Goal: Task Accomplishment & Management: Use online tool/utility

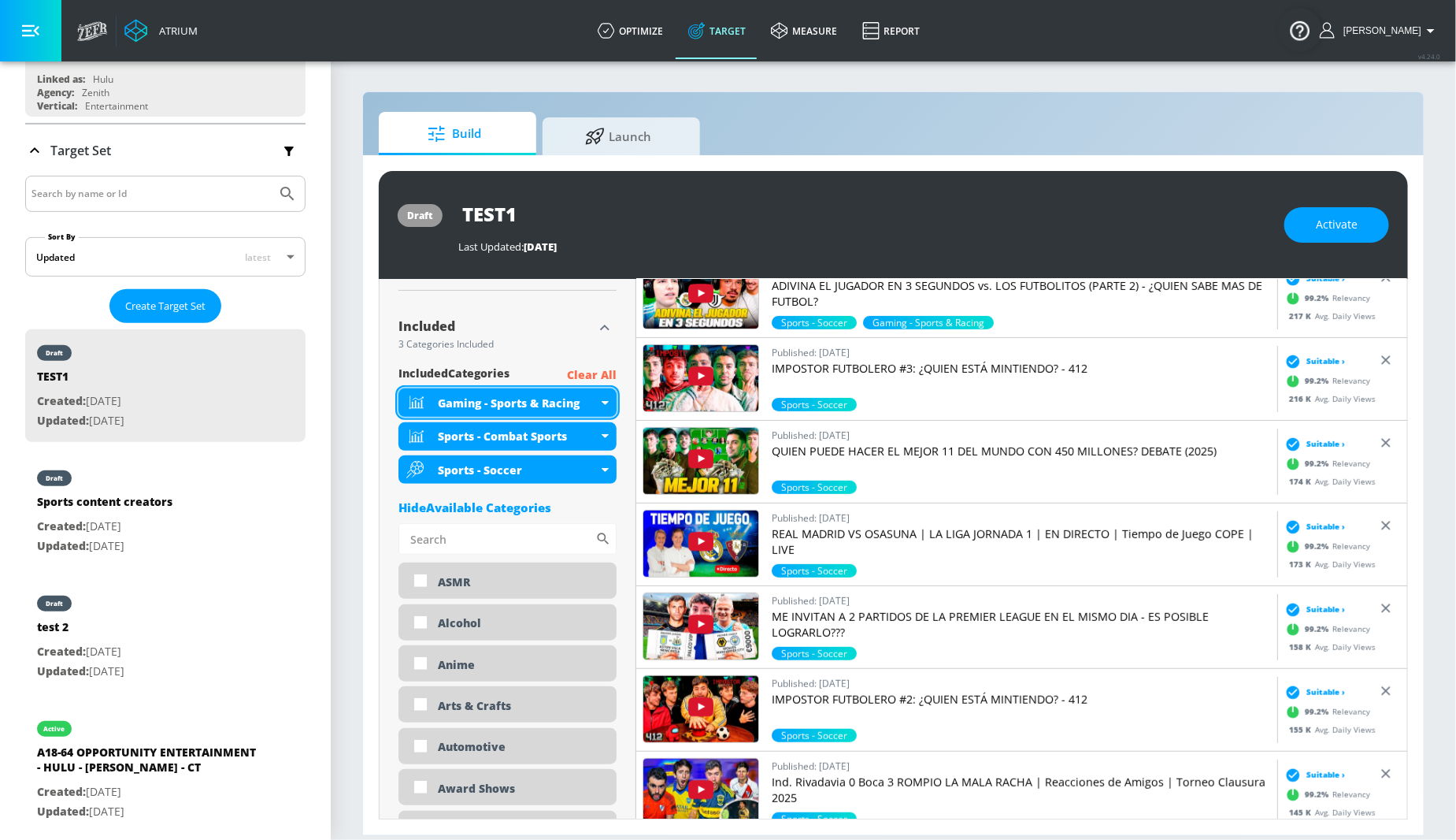
scroll to position [544, 0]
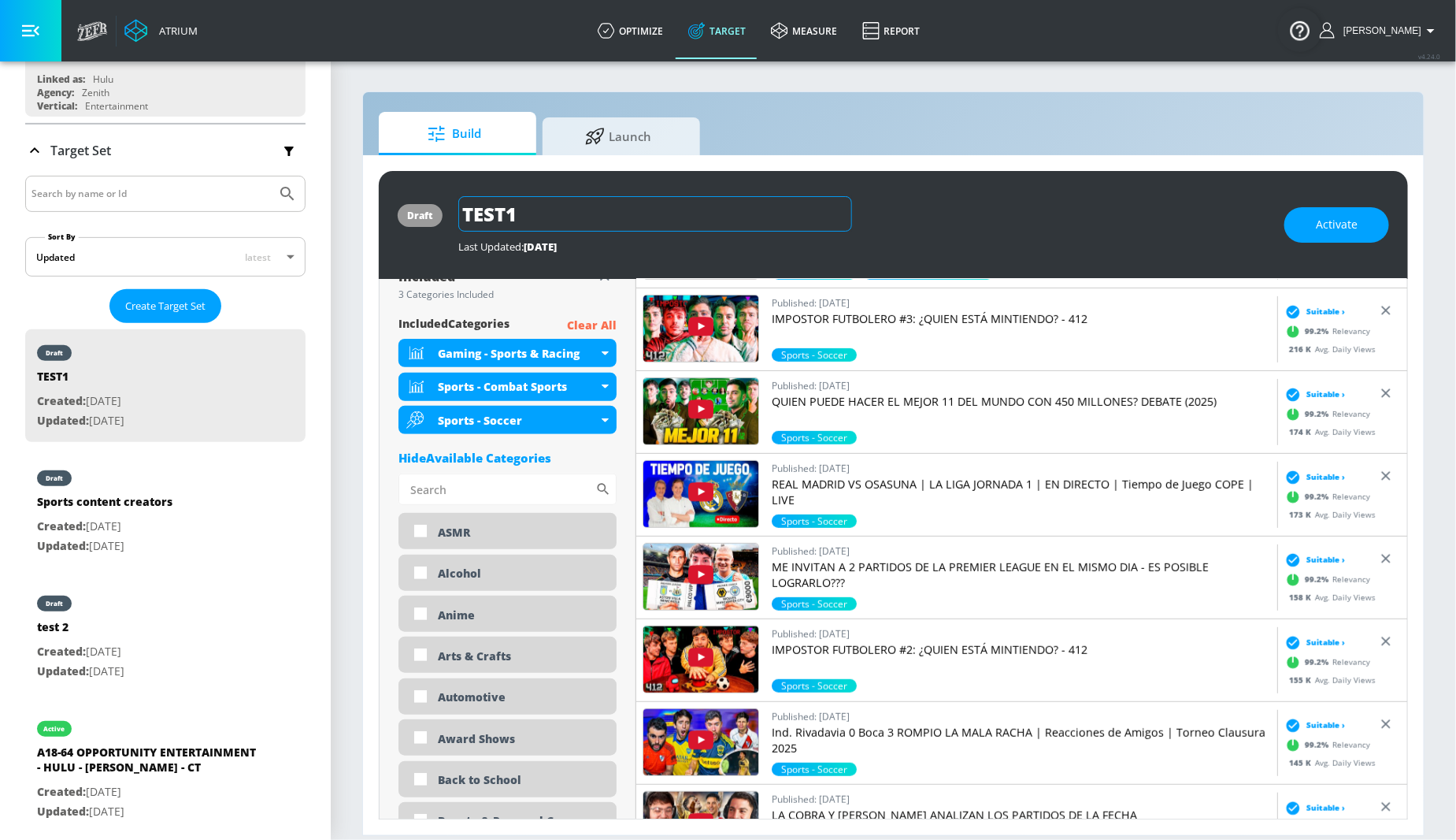
click at [473, 206] on input "TEST1" at bounding box center [656, 214] width 394 height 36
click at [471, 211] on input "Hulu - [PERSON_NAME] -" at bounding box center [627, 214] width 337 height 36
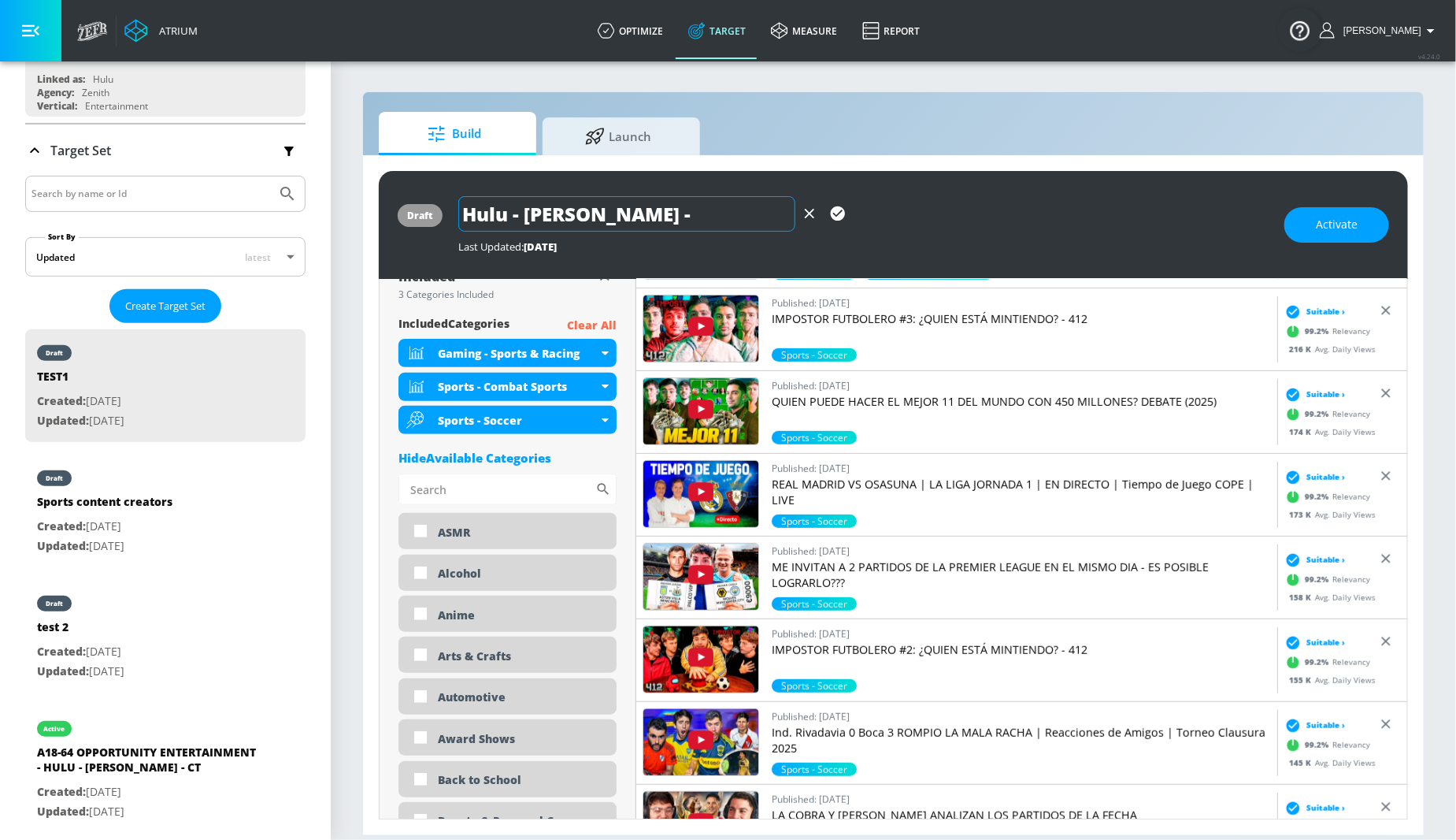
click at [471, 211] on input "Hulu - [PERSON_NAME] -" at bounding box center [627, 214] width 337 height 36
click at [678, 215] on input "Sports Creators - Hulu - Chat Powers - CT" at bounding box center [627, 214] width 337 height 36
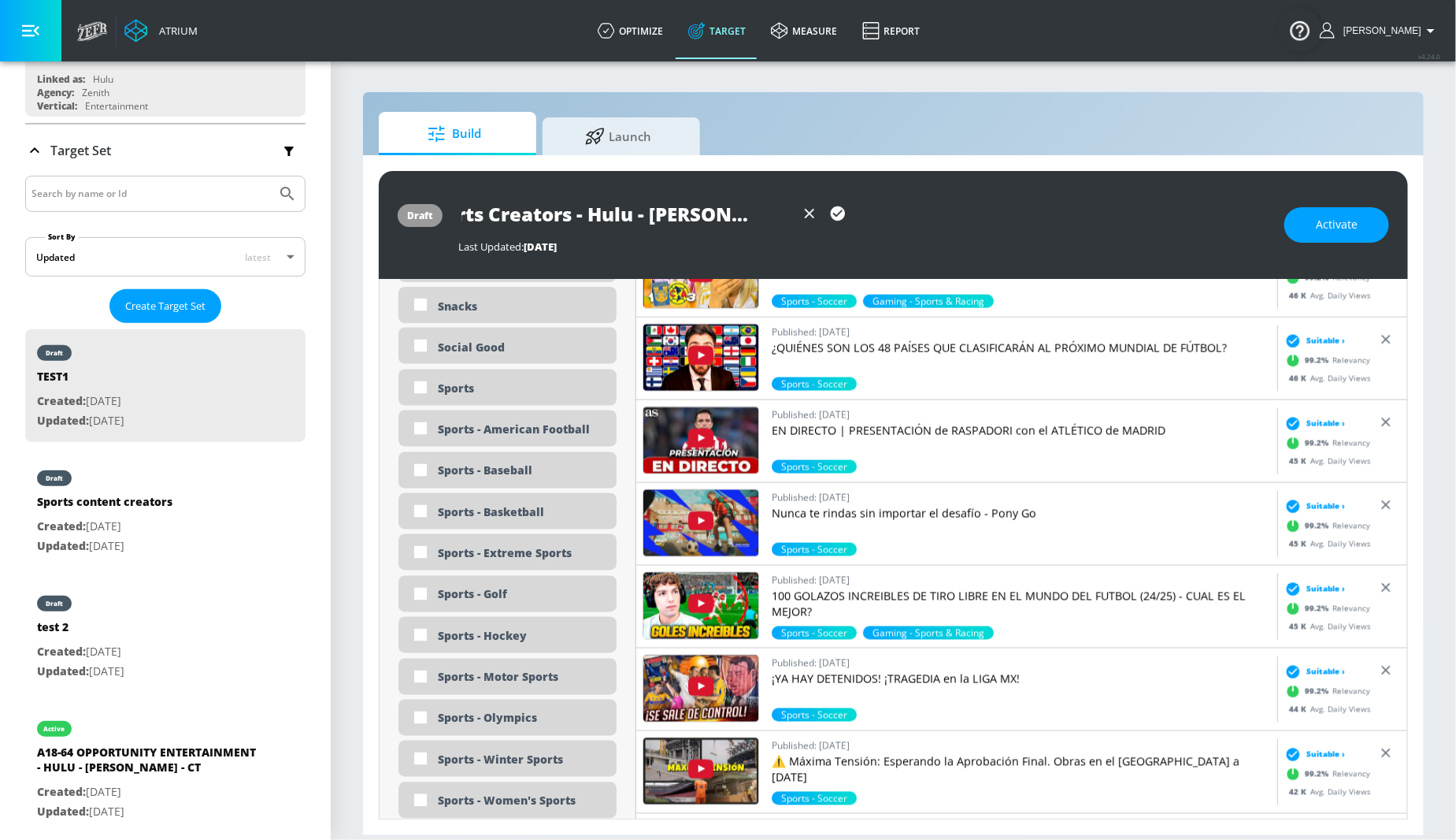
scroll to position [4258, 0]
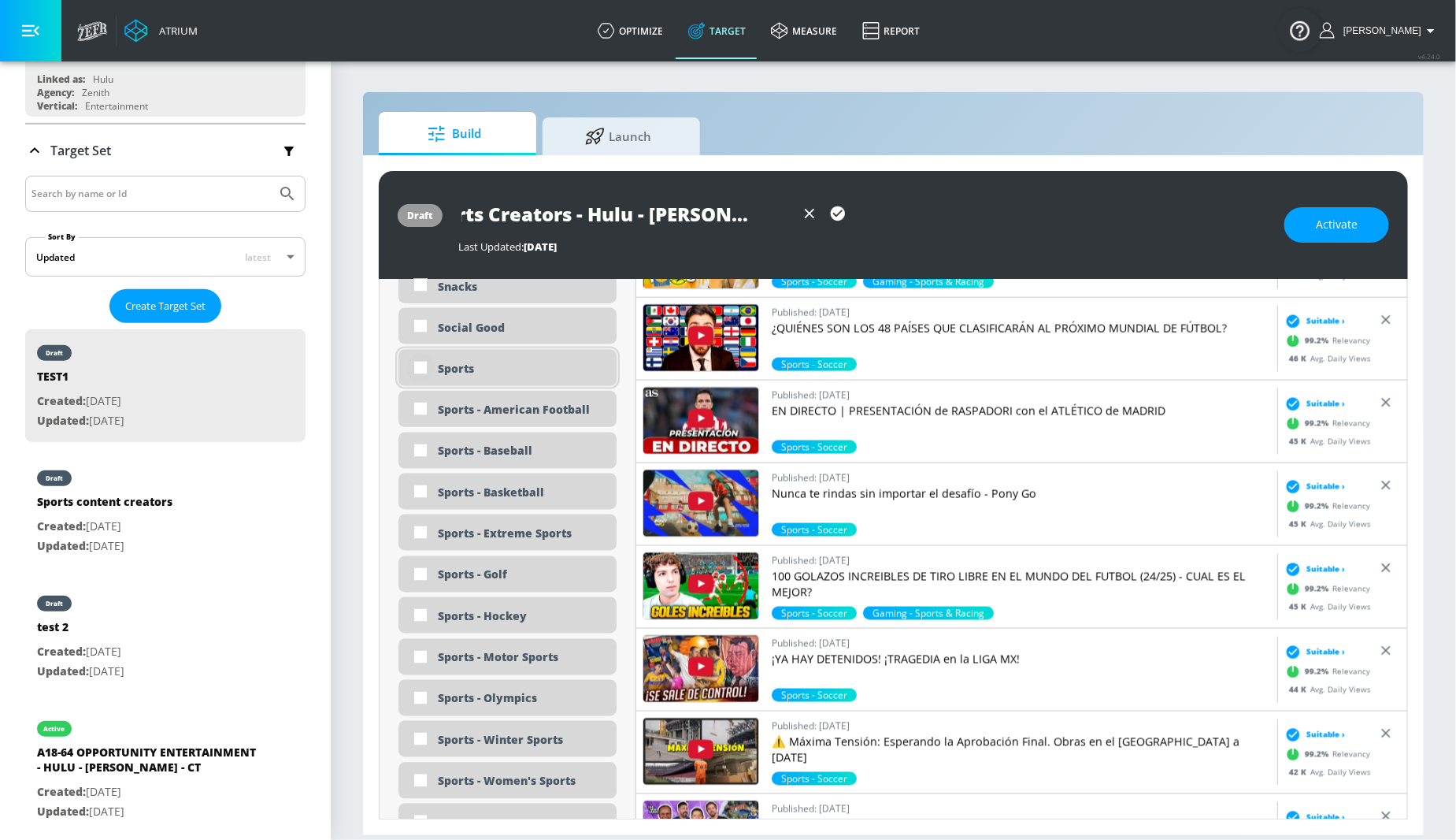
type input "Sports Creators - Hulu - [PERSON_NAME] - CT"
click at [422, 365] on input "checkbox" at bounding box center [420, 368] width 28 height 28
checkbox input "true"
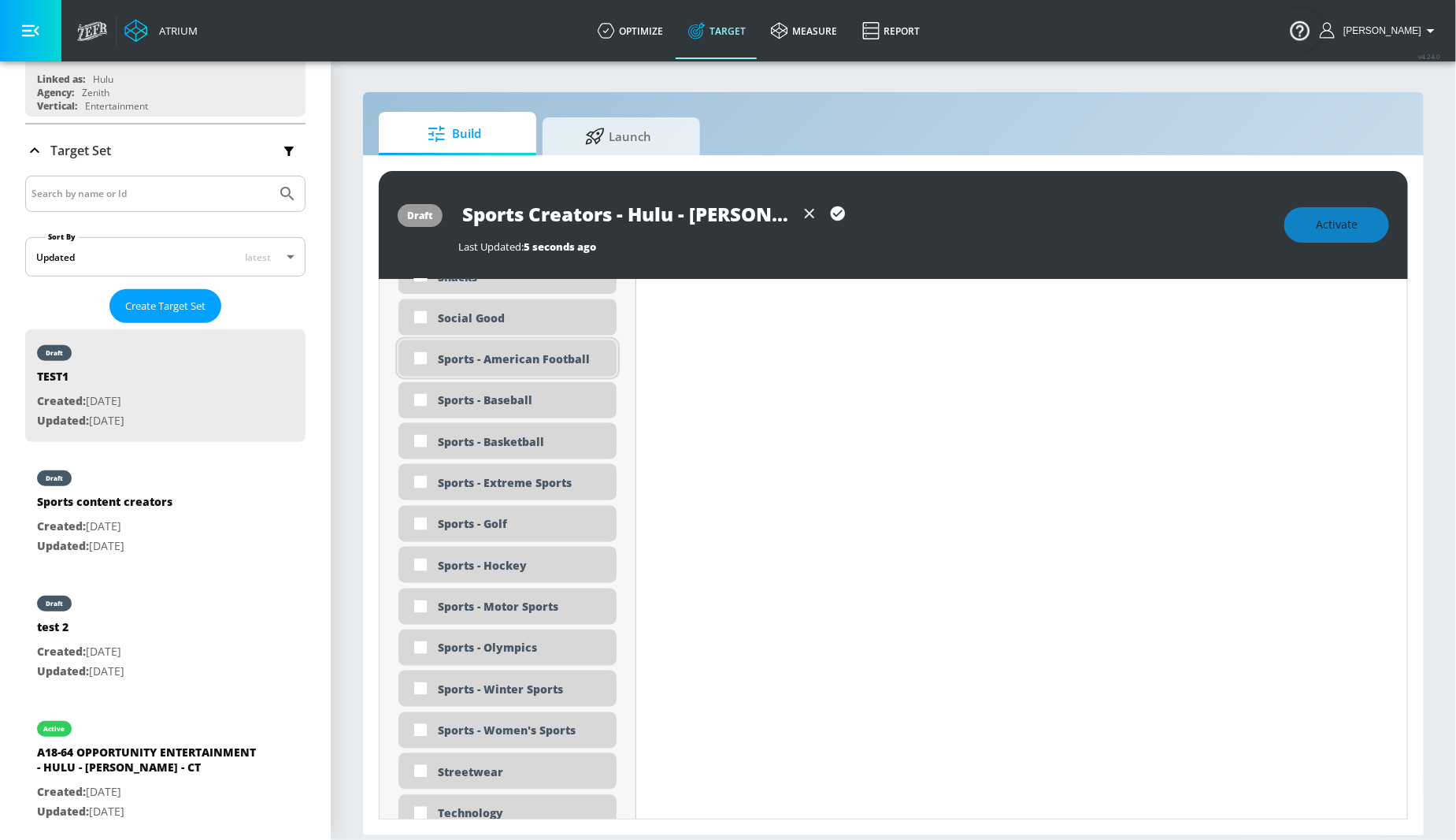
scroll to position [4226, 0]
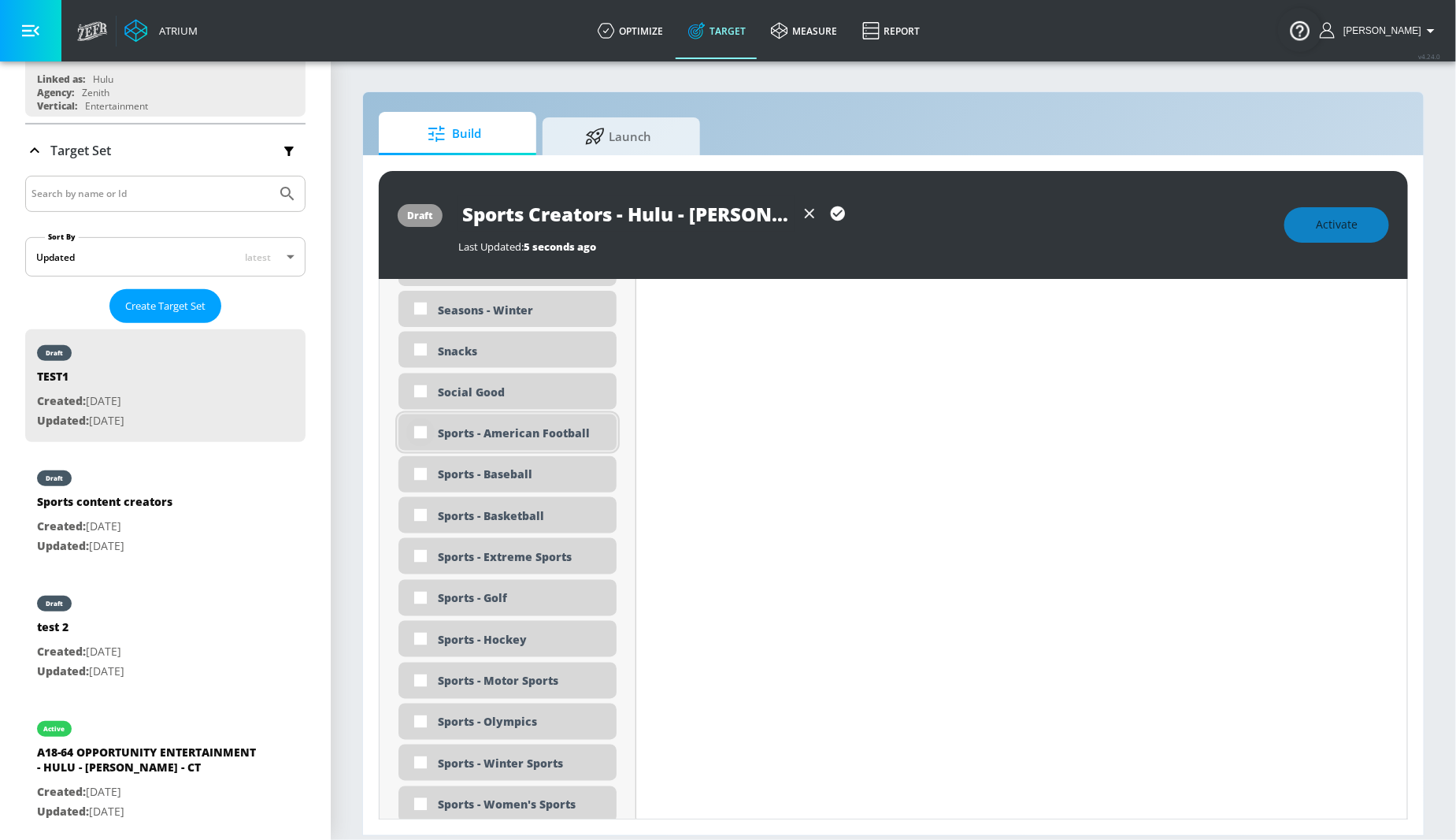
click at [421, 437] on input "checkbox" at bounding box center [420, 432] width 28 height 28
checkbox input "true"
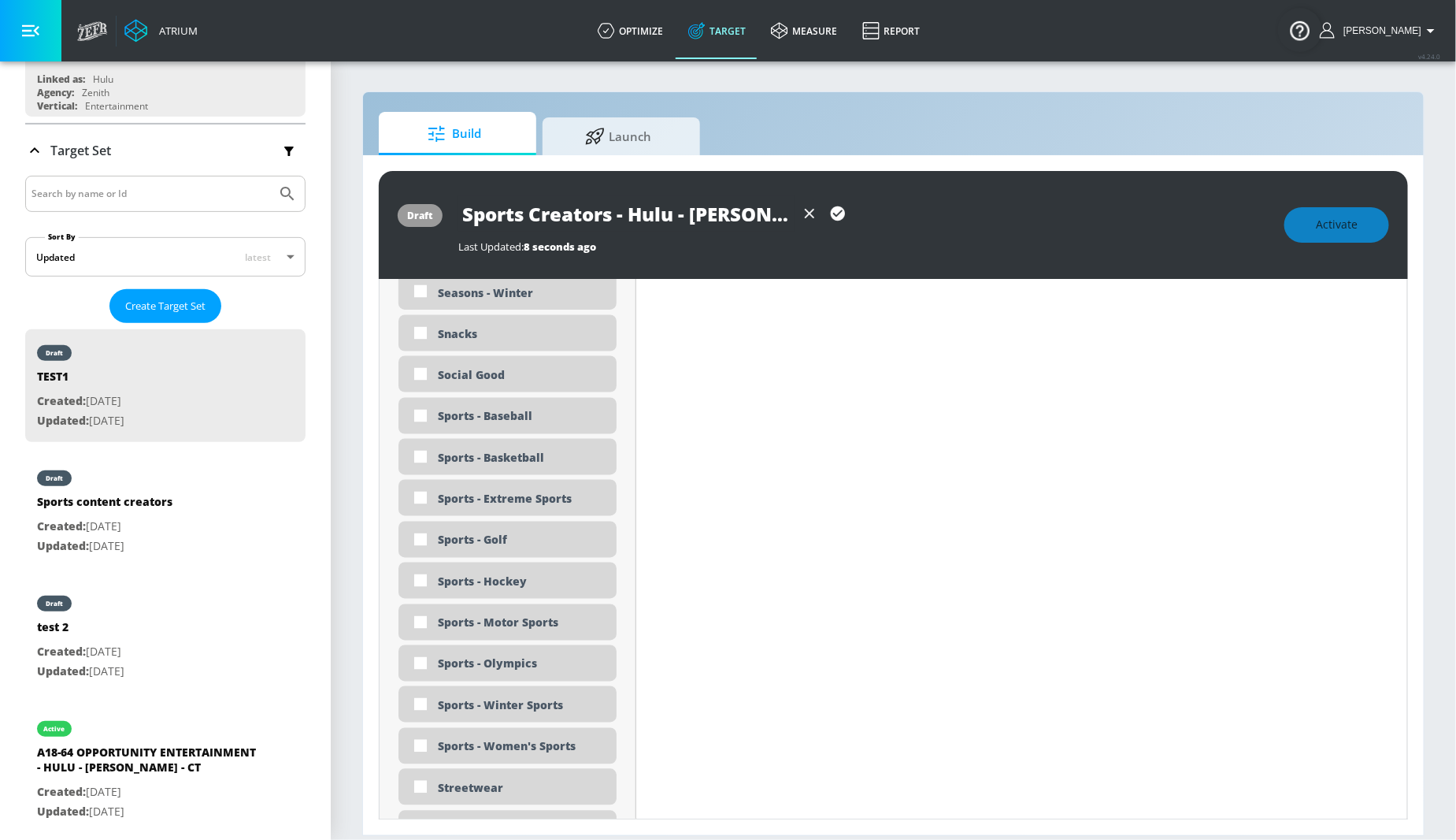
scroll to position [4265, 0]
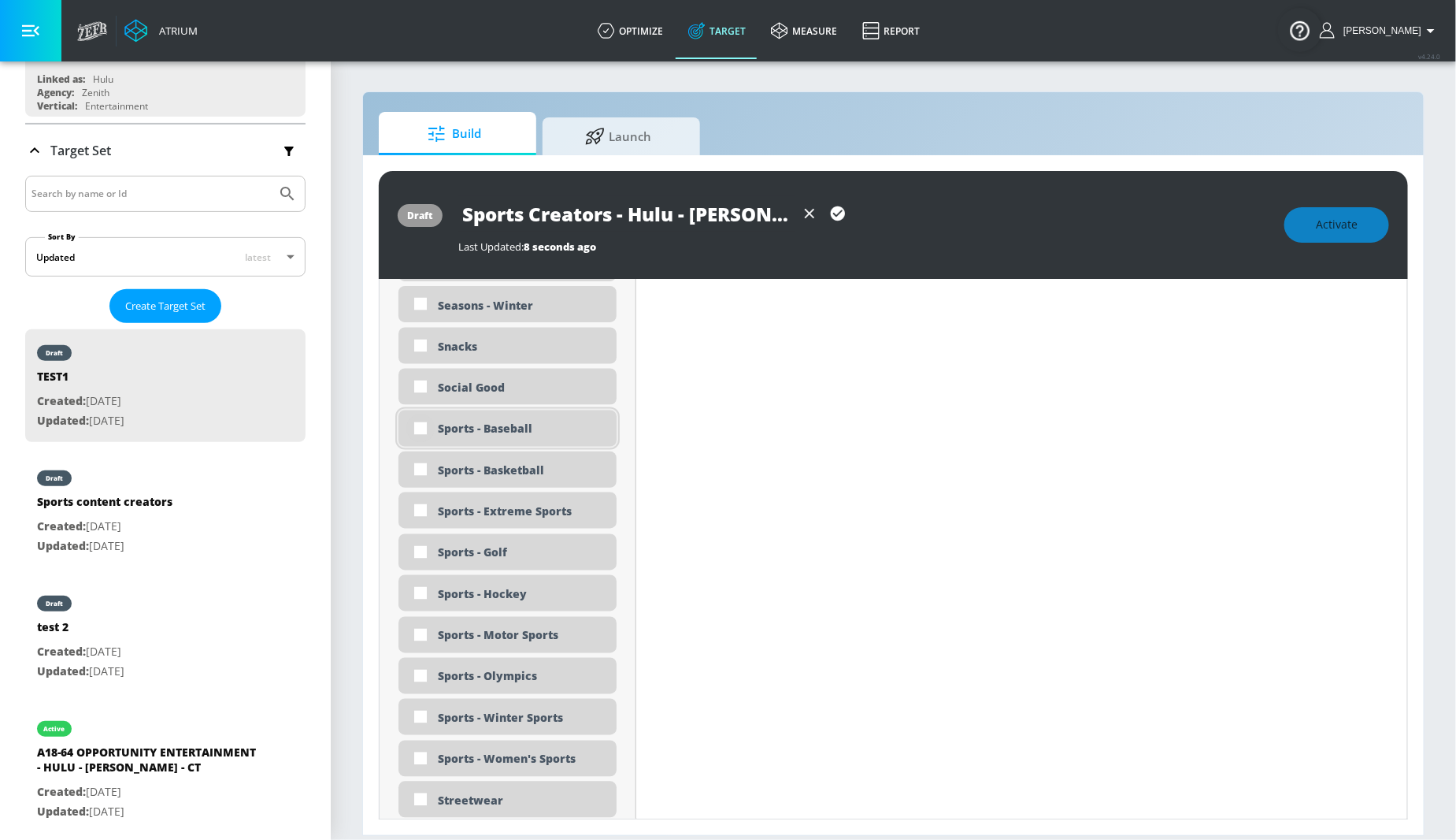
click at [419, 426] on input "checkbox" at bounding box center [420, 428] width 28 height 28
checkbox input "true"
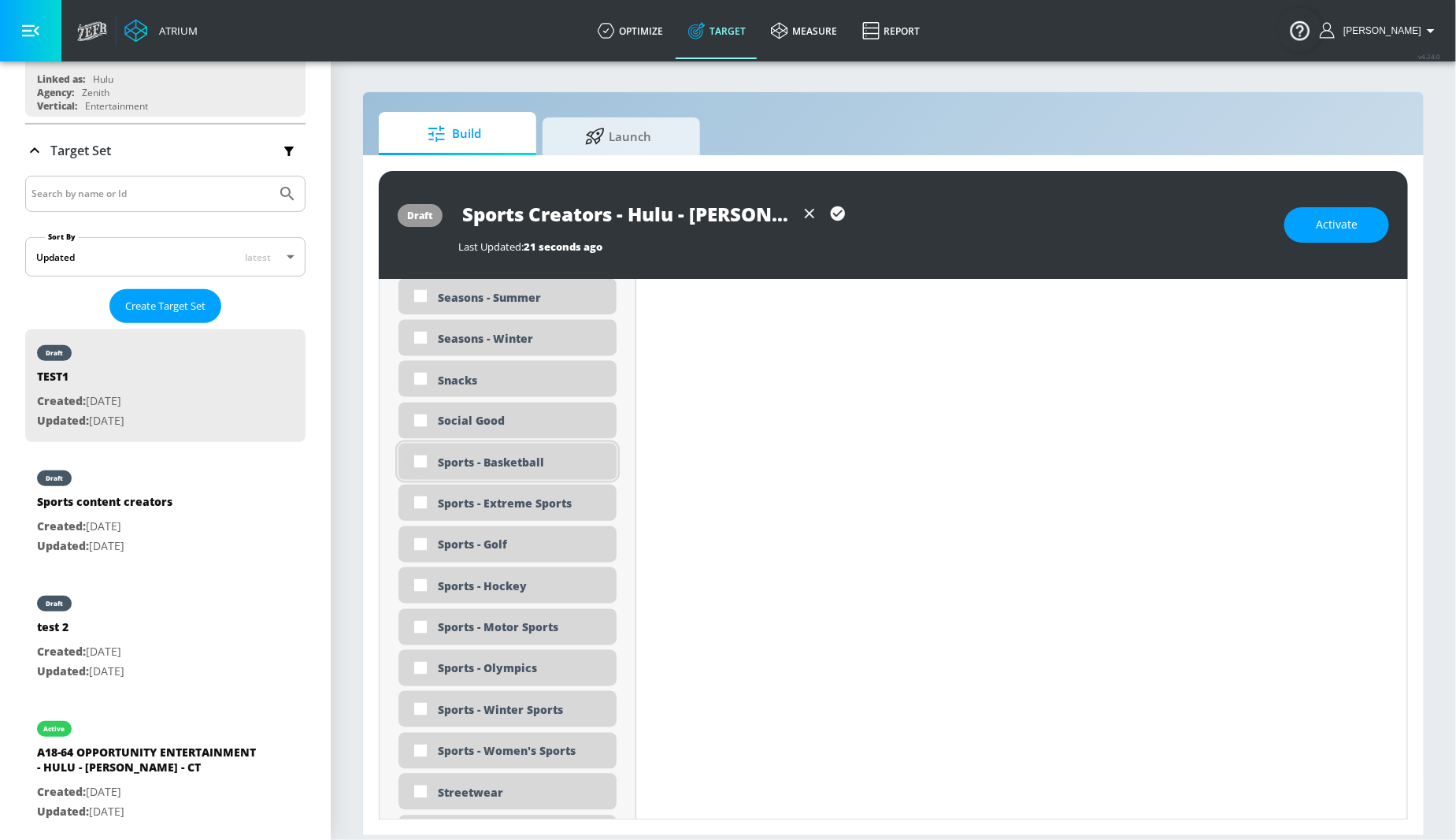
click at [419, 462] on input "checkbox" at bounding box center [420, 461] width 28 height 28
checkbox input "true"
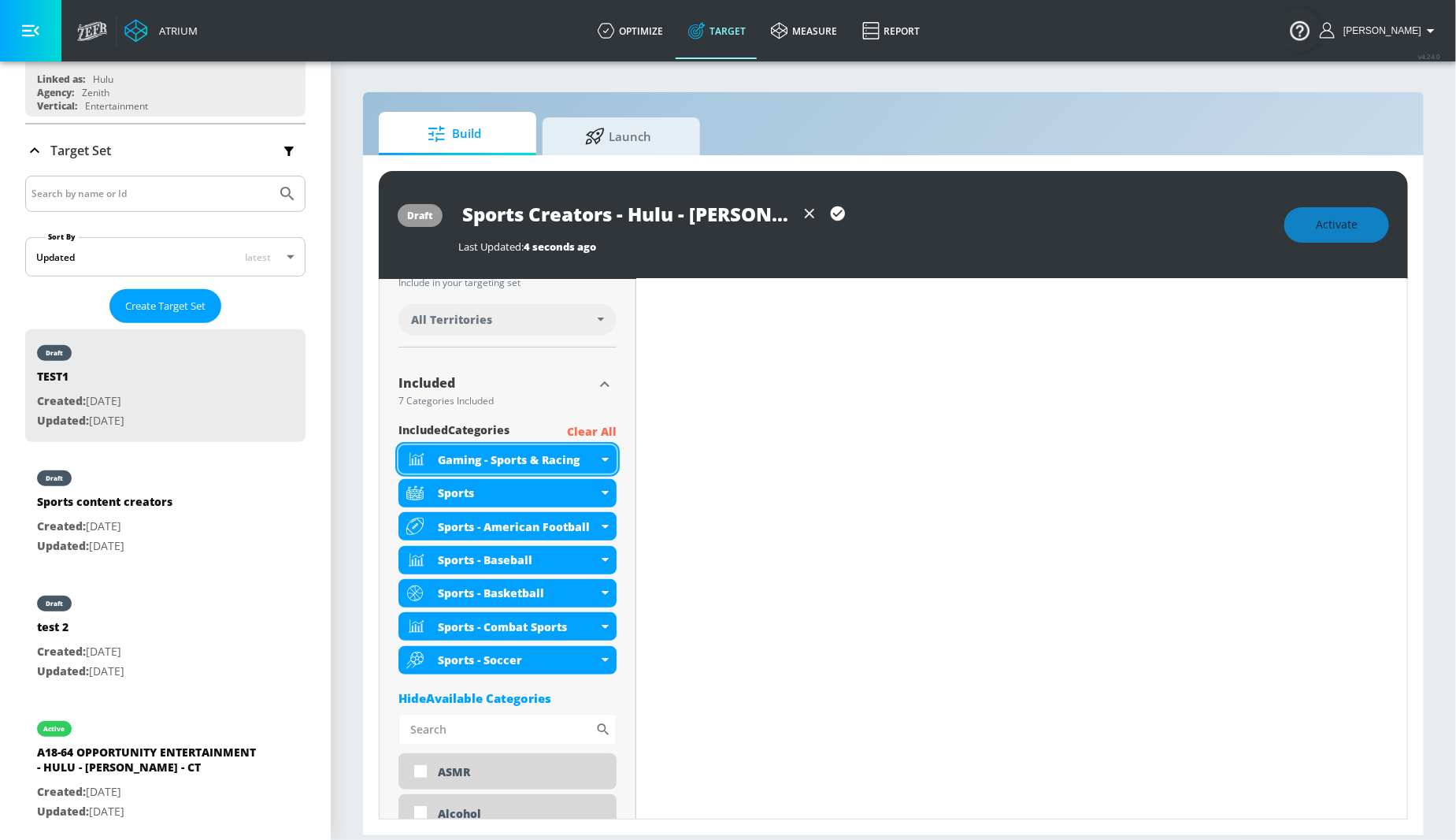
scroll to position [426, 0]
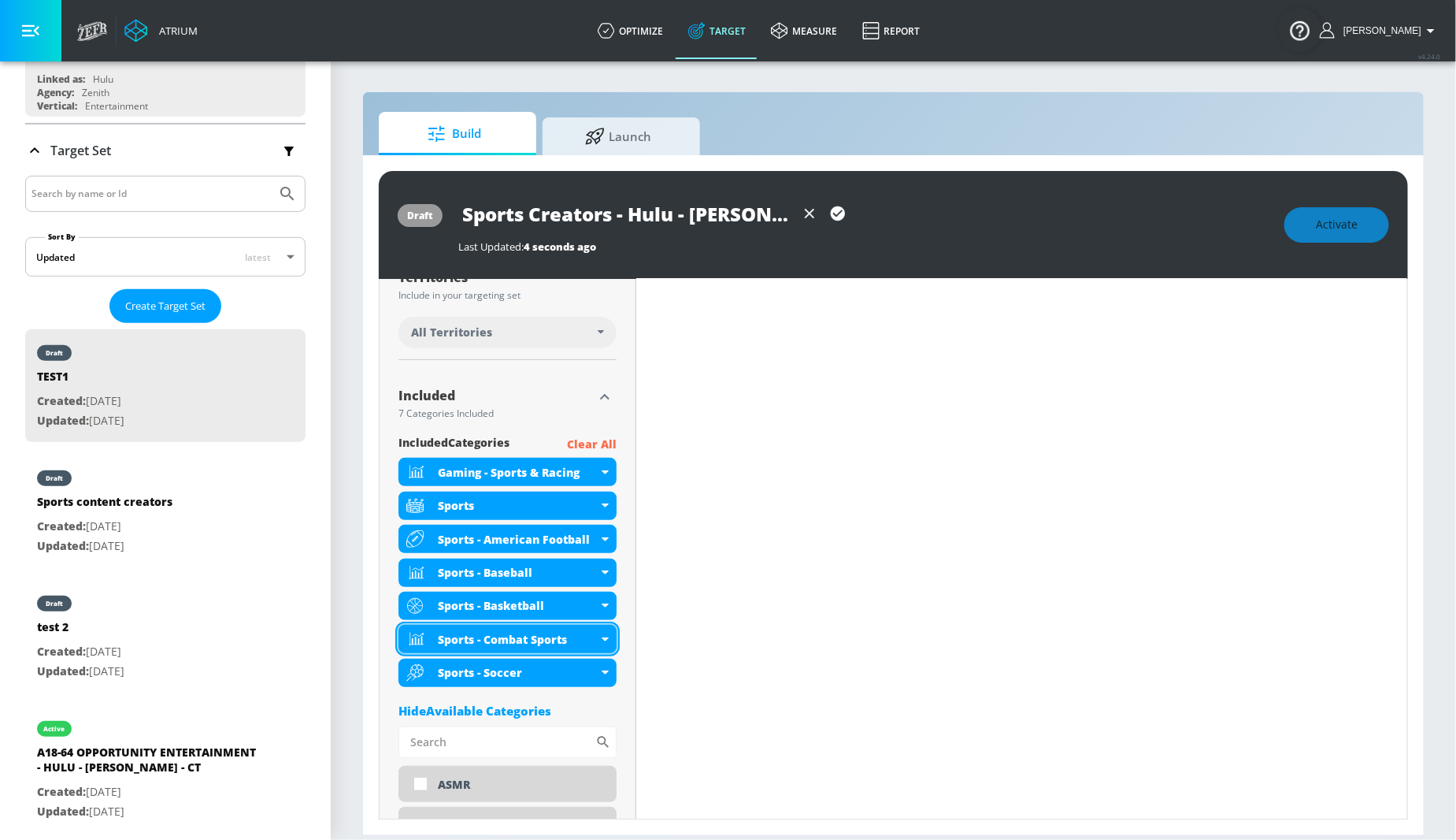
click at [593, 636] on div "Sports - Combat Sports" at bounding box center [518, 640] width 160 height 15
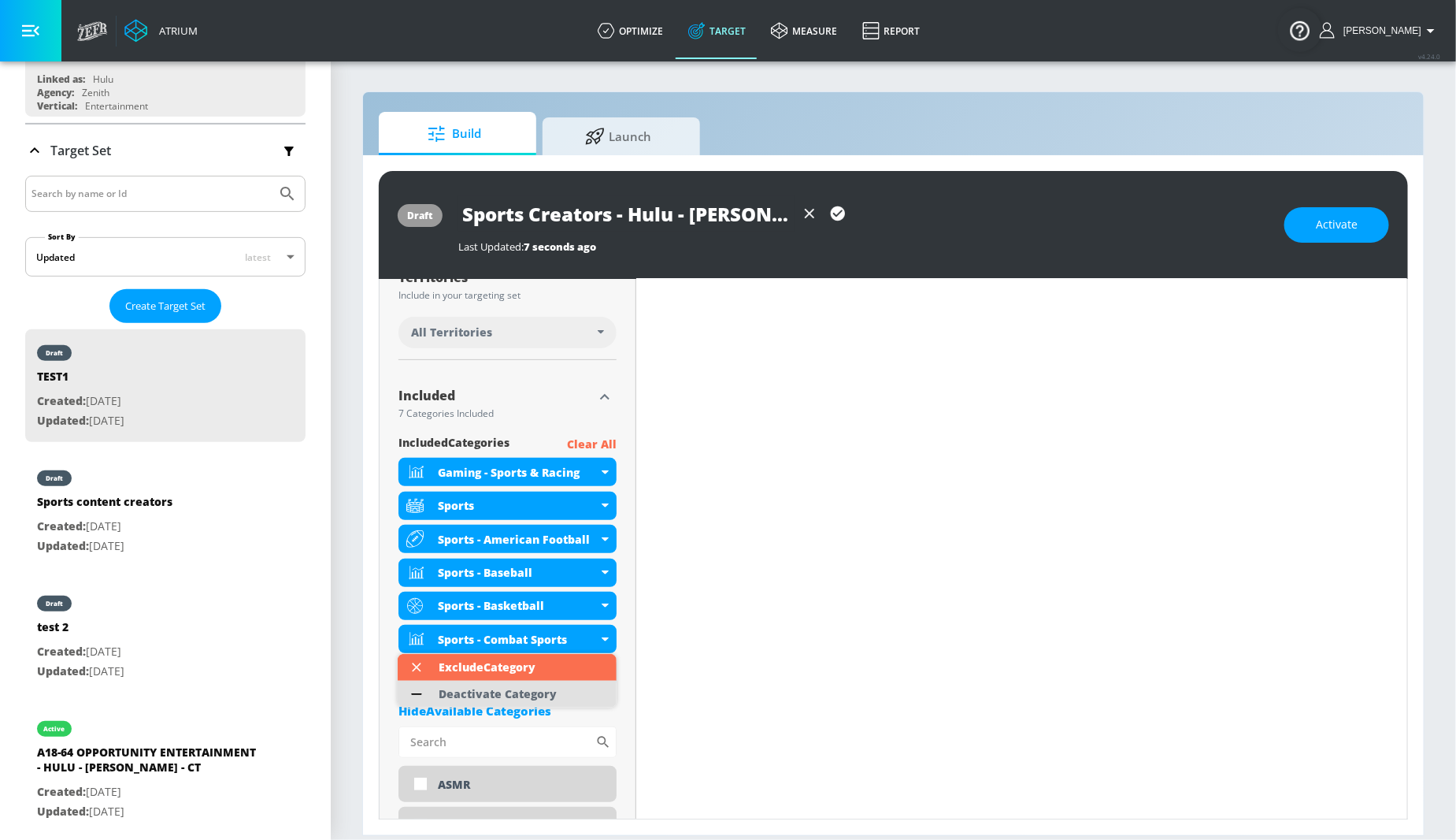
click at [537, 693] on div "Deactivate Category" at bounding box center [498, 694] width 118 height 11
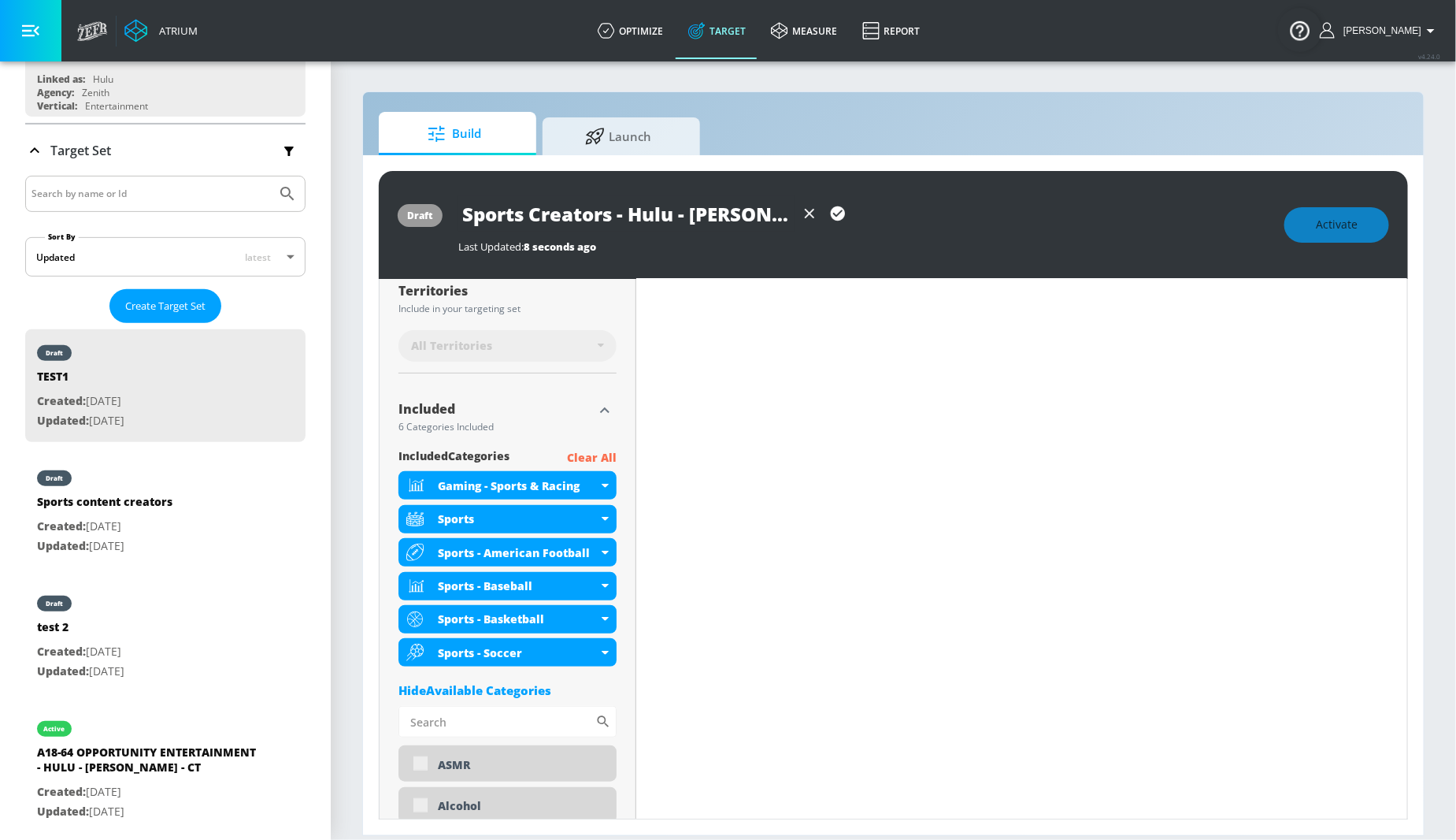
scroll to position [438, 0]
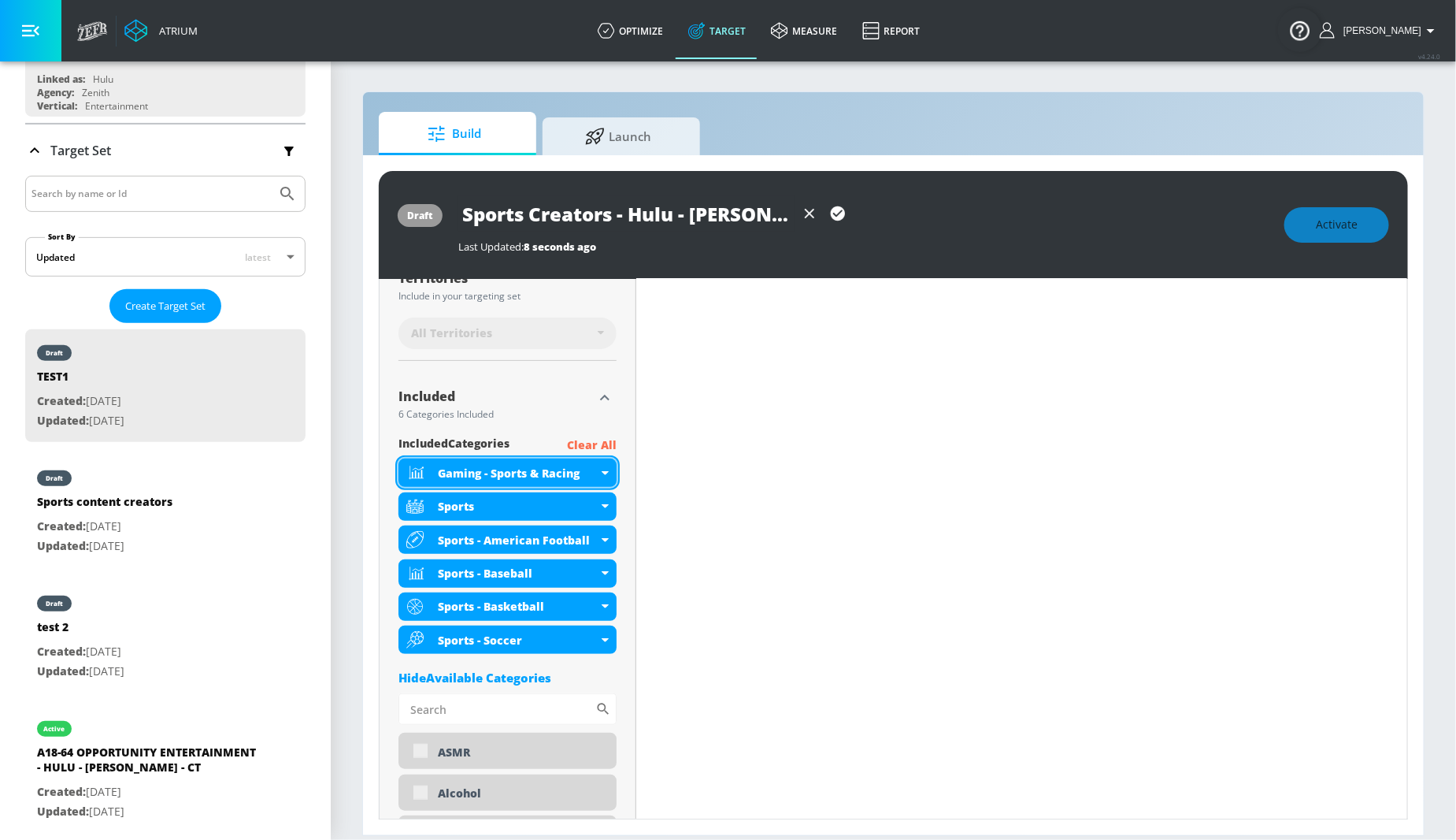
click at [485, 473] on div "Gaming - Sports & Racing" at bounding box center [518, 473] width 160 height 15
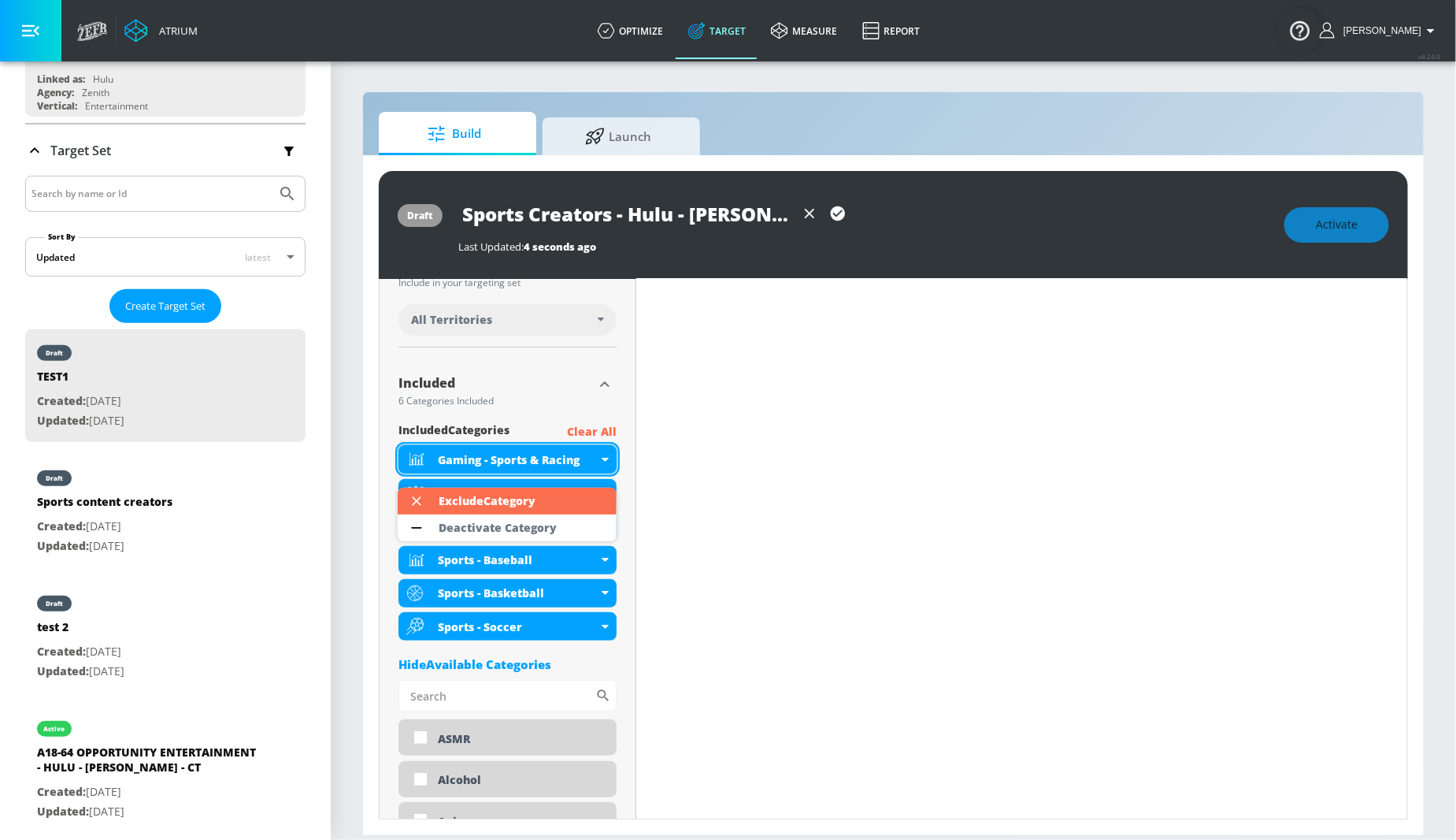
scroll to position [426, 0]
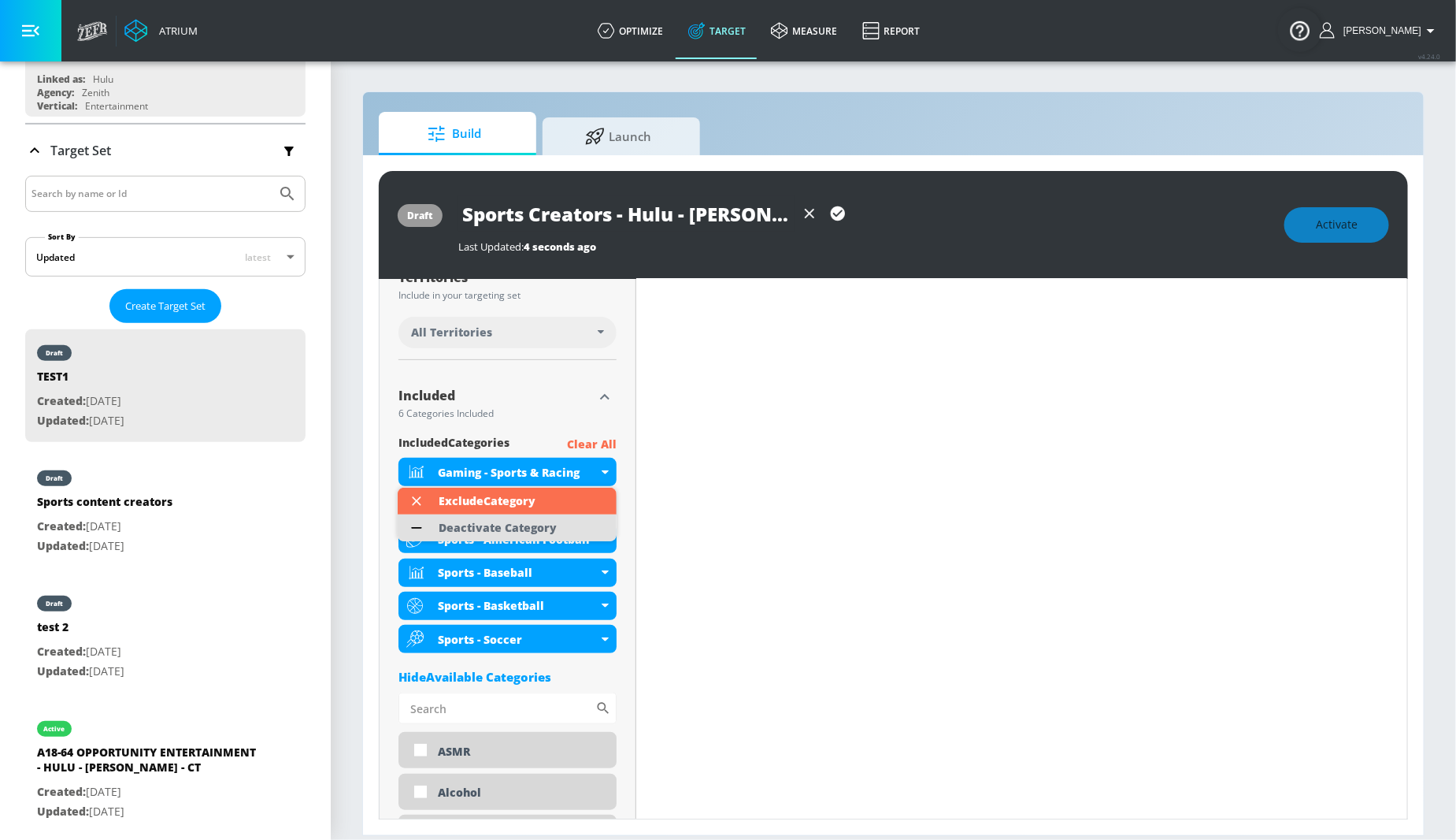
click at [500, 533] on div "Deactivate Category" at bounding box center [498, 528] width 118 height 11
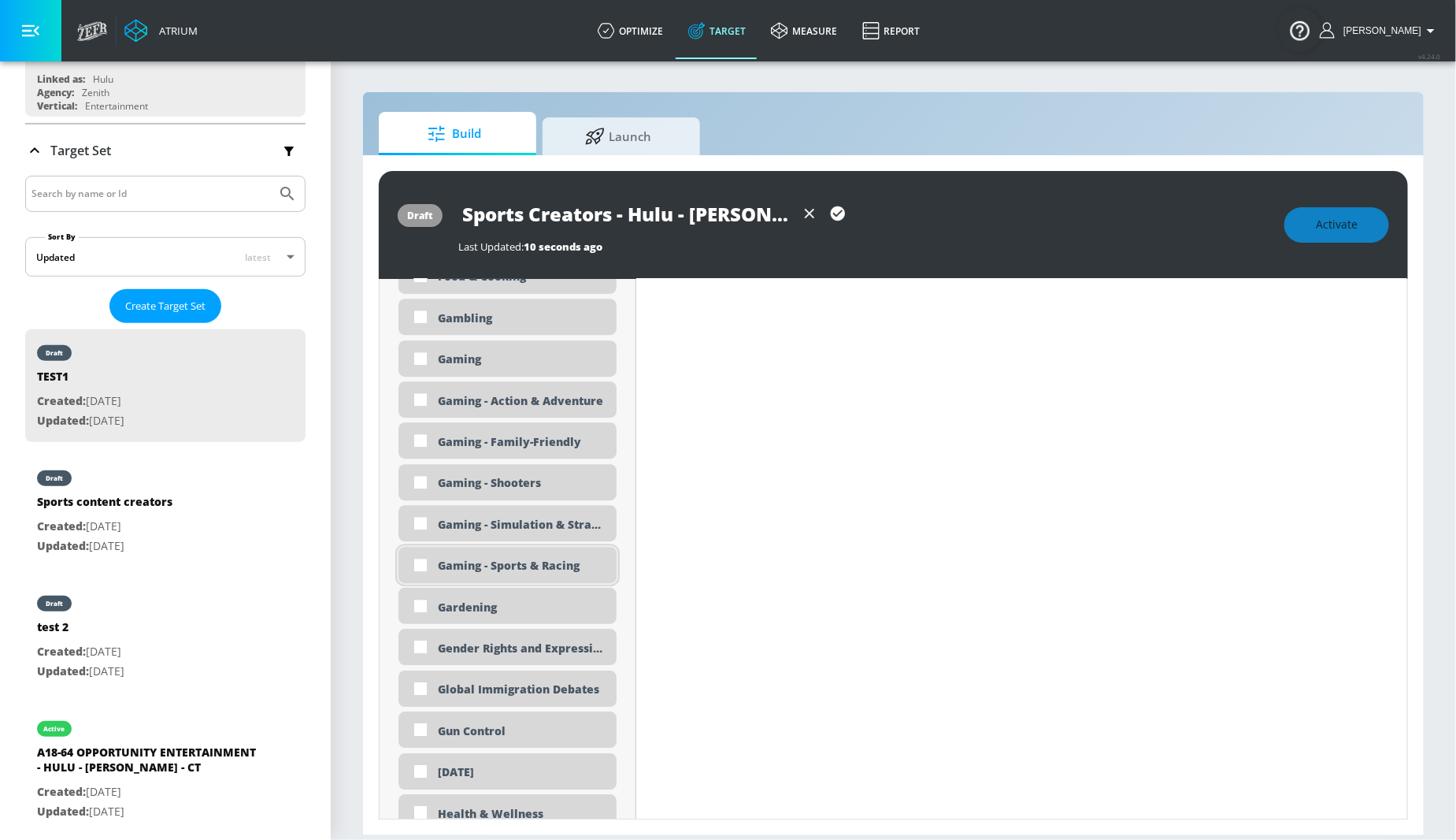
scroll to position [2233, 0]
click at [421, 562] on input "checkbox" at bounding box center [420, 561] width 28 height 28
checkbox input "true"
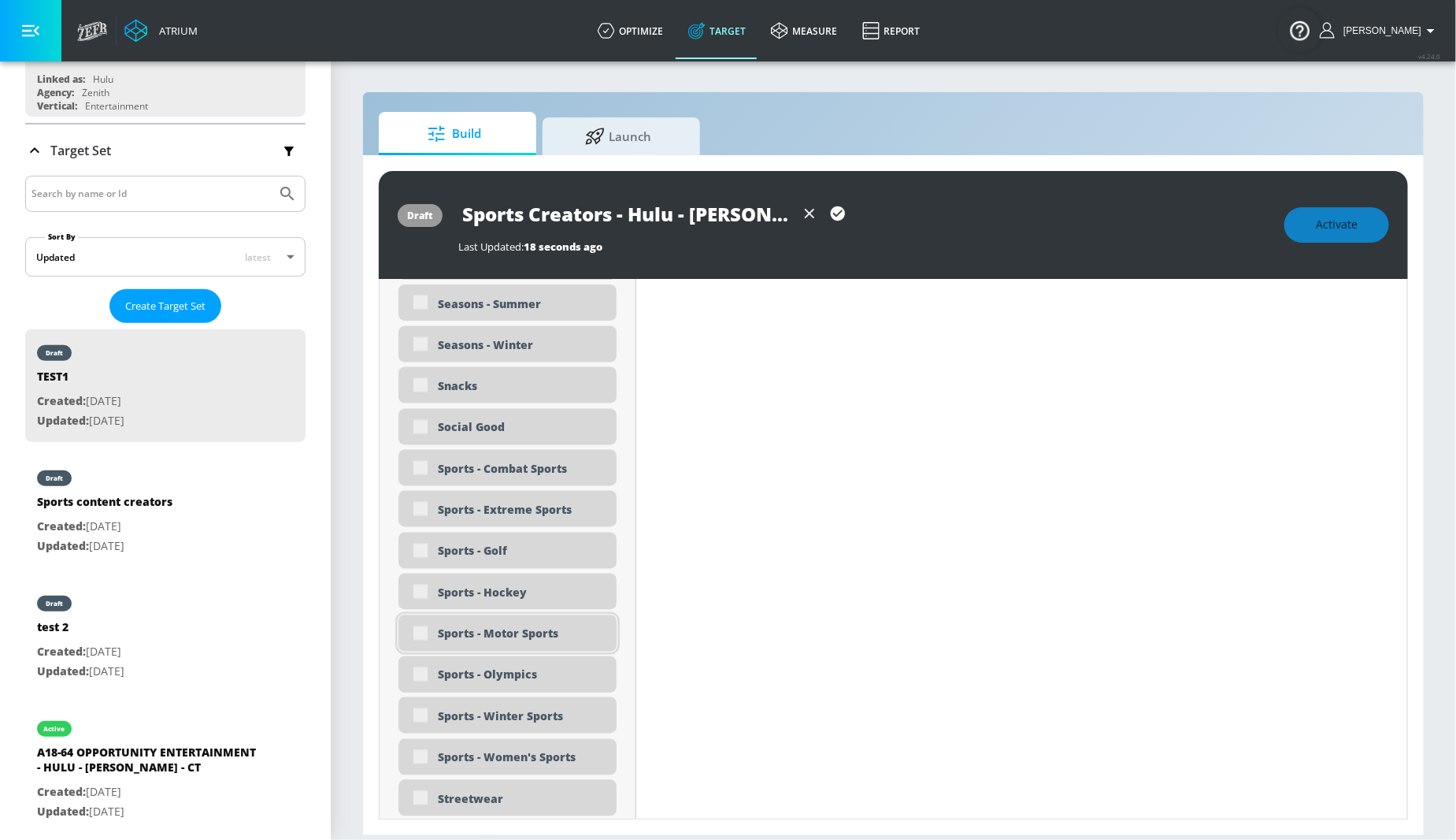
scroll to position [4272, 0]
click at [419, 591] on div "Sports - Hockey" at bounding box center [508, 591] width 218 height 37
click at [428, 585] on div "Sports - Hockey" at bounding box center [508, 591] width 218 height 37
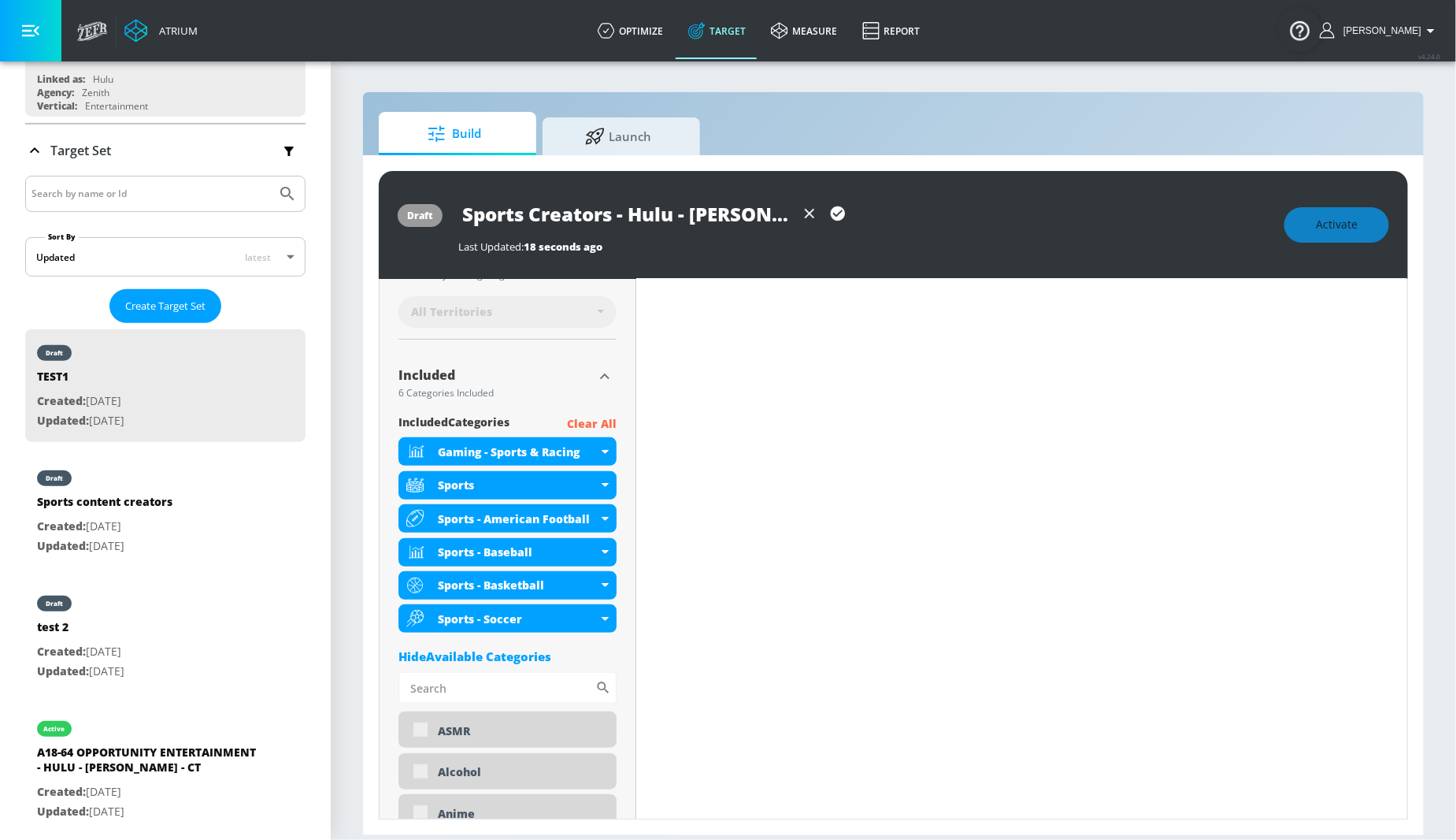
scroll to position [0, 0]
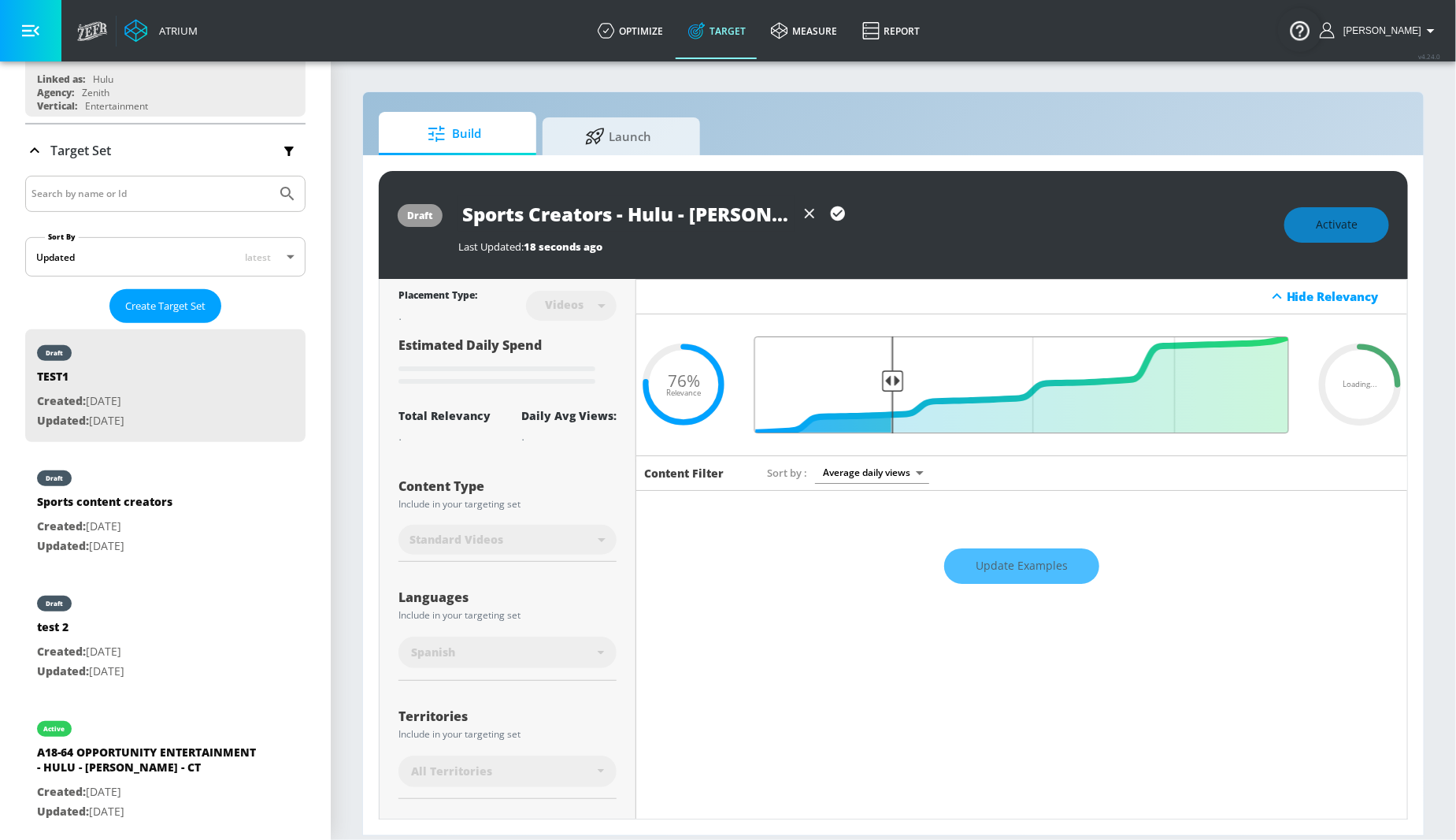
click at [895, 379] on input "Final Threshold" at bounding box center [1022, 385] width 551 height 97
type input "0.76"
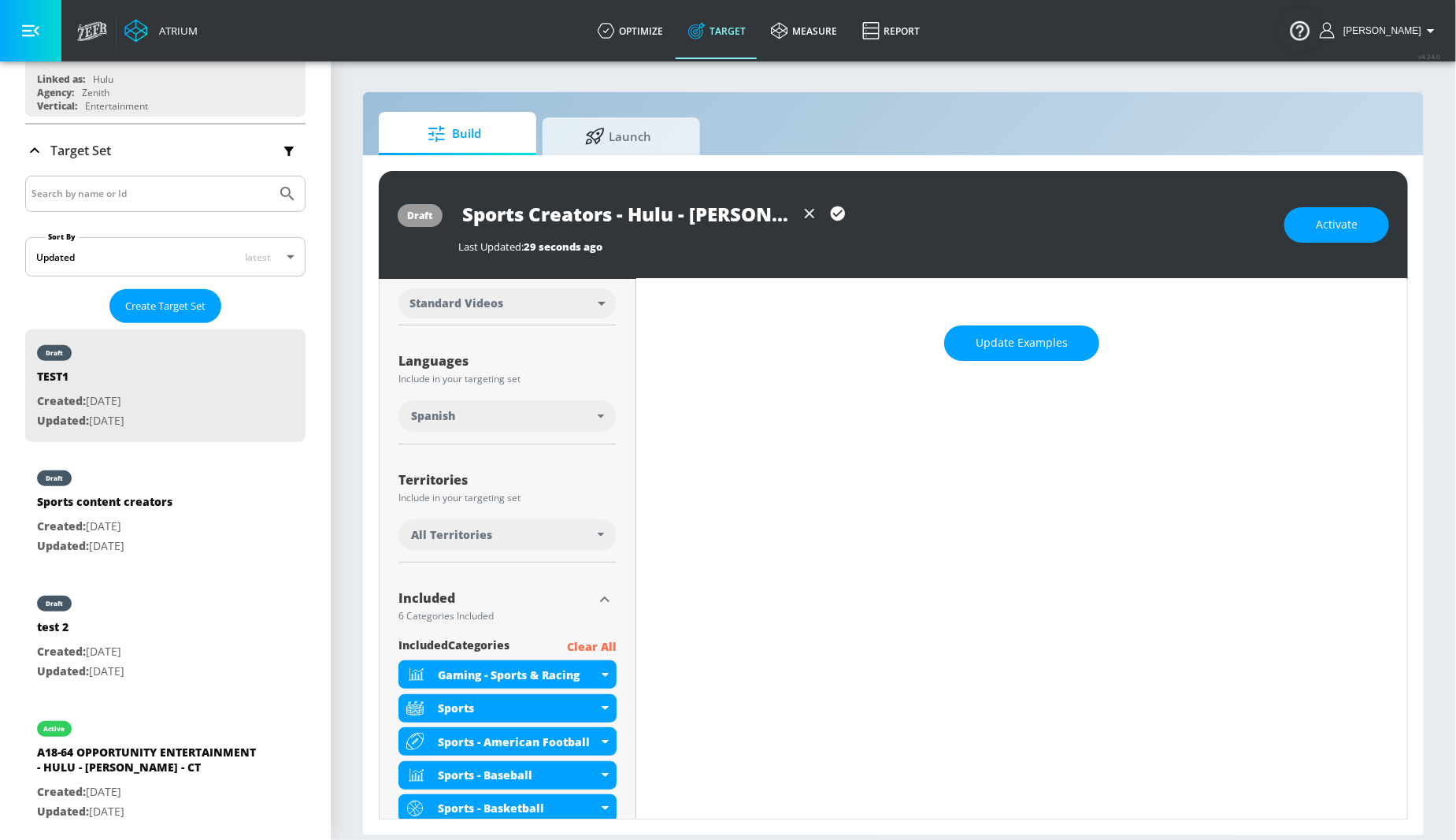
scroll to position [254, 0]
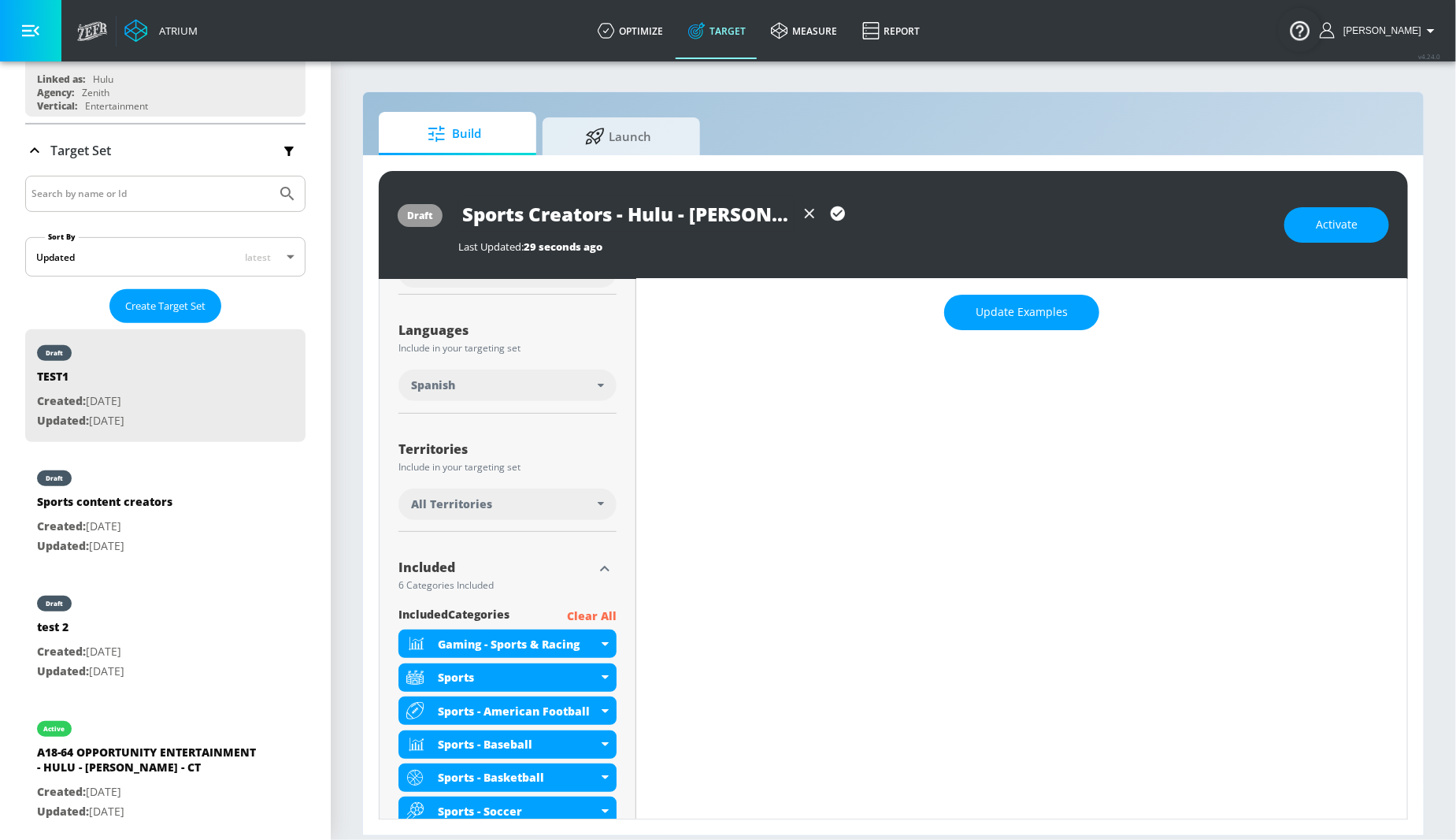
click at [559, 387] on div "Spanish" at bounding box center [504, 385] width 187 height 15
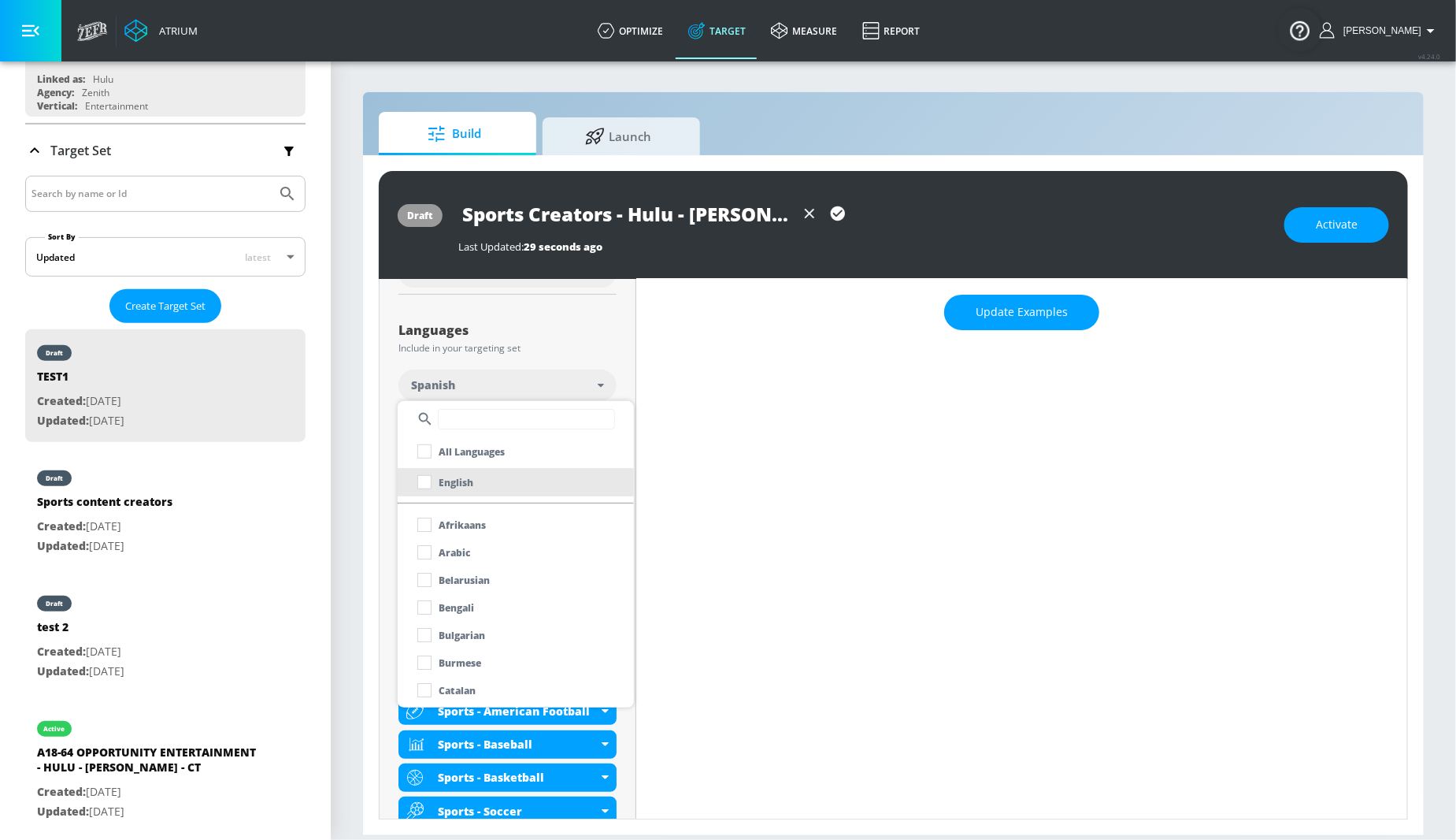
click at [508, 482] on li "English" at bounding box center [516, 482] width 236 height 28
checkbox input "true"
click at [490, 423] on input "text" at bounding box center [527, 420] width 177 height 20
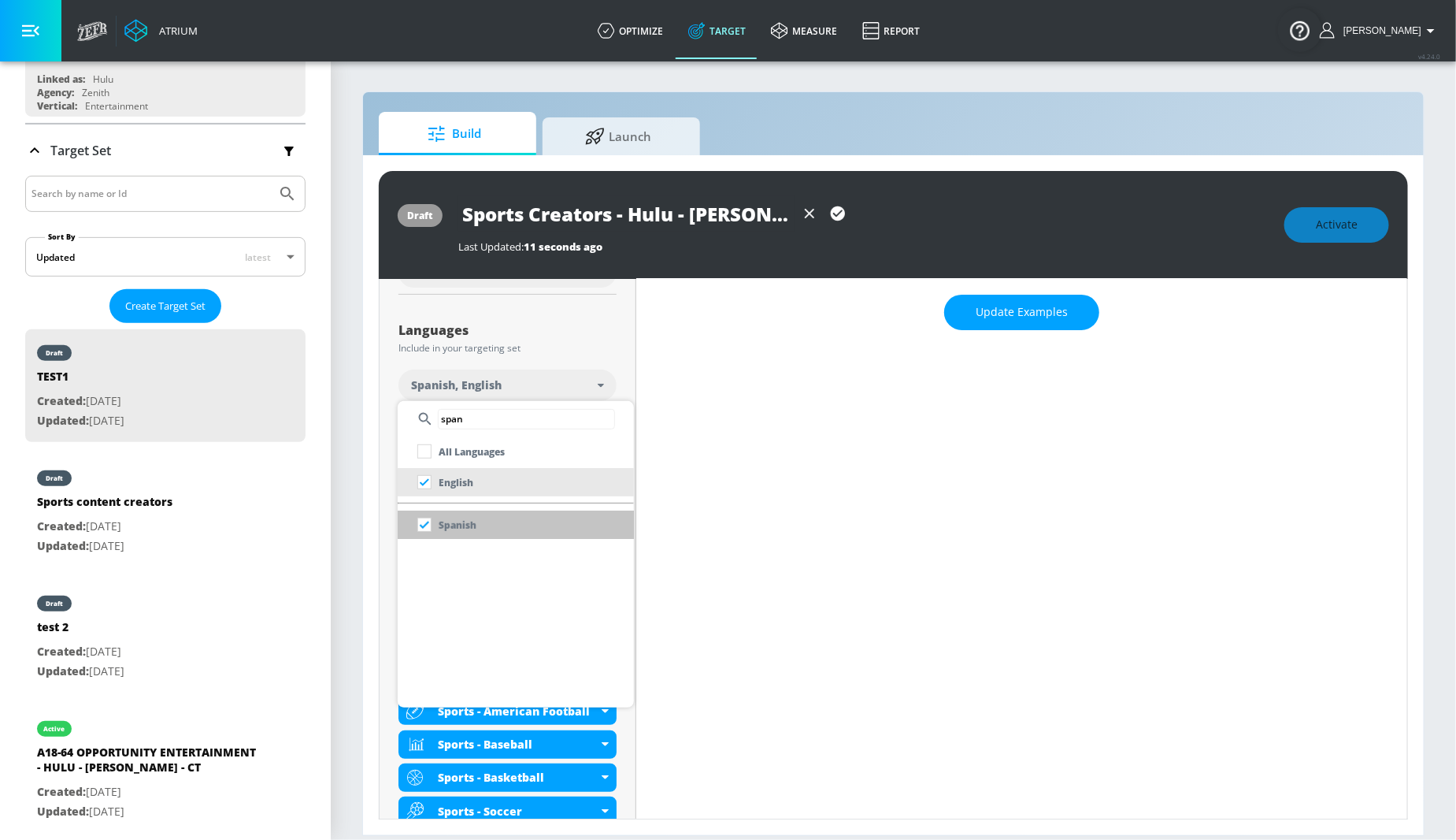
type input "span"
click at [471, 517] on p "Spanish" at bounding box center [458, 524] width 38 height 16
click at [811, 599] on div at bounding box center [728, 420] width 1456 height 840
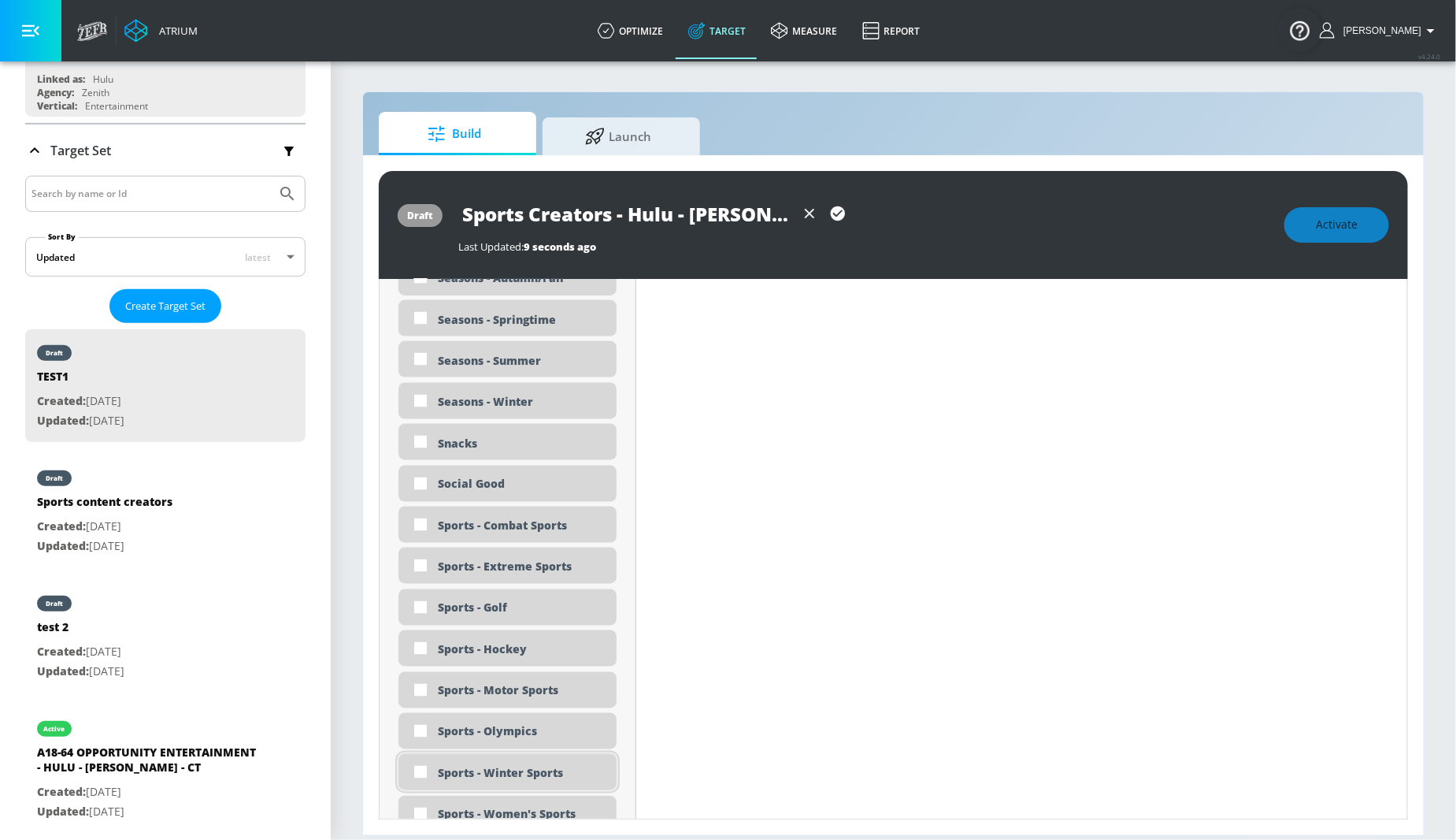
scroll to position [4189, 0]
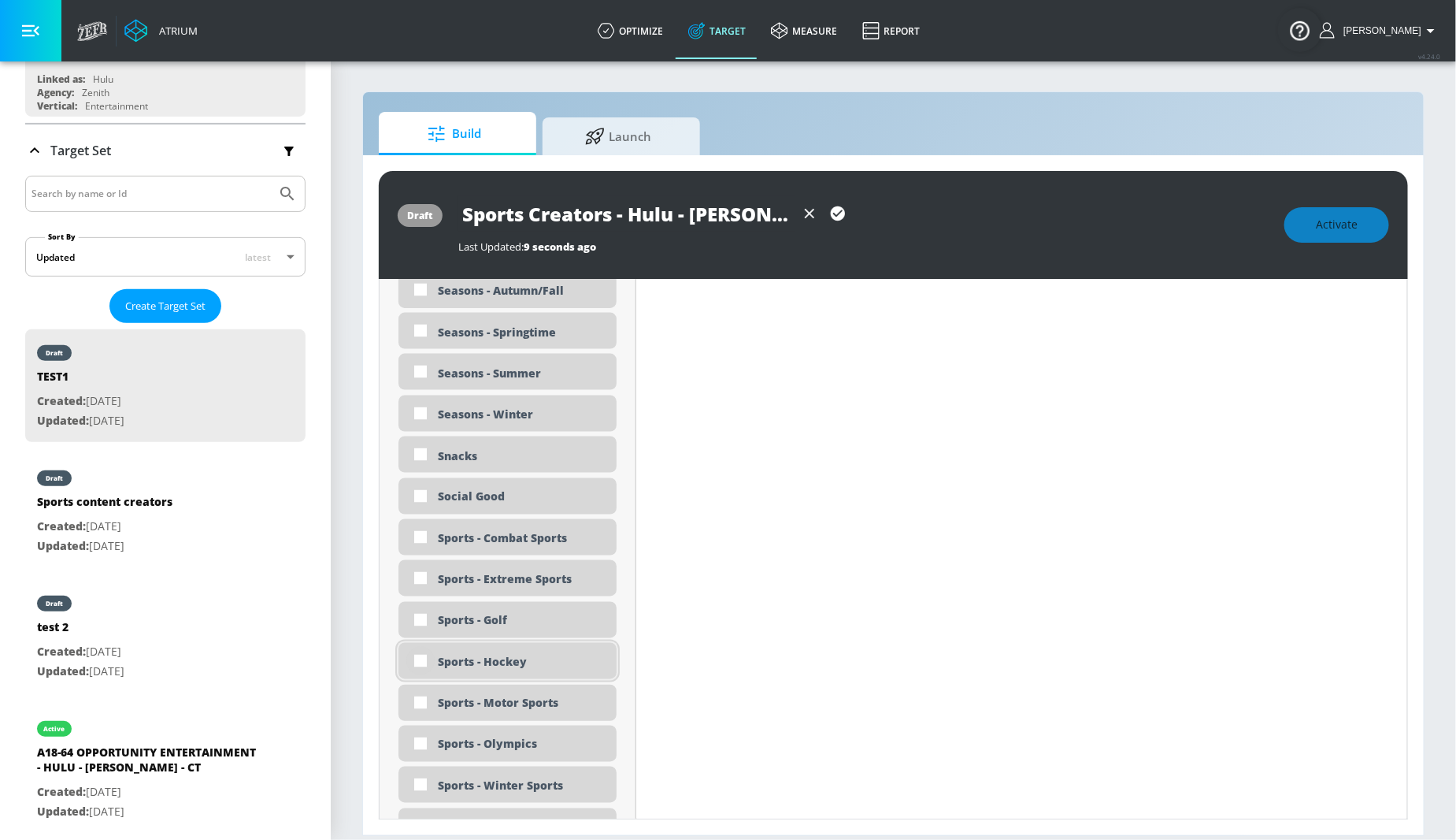
click at [425, 658] on input "checkbox" at bounding box center [420, 661] width 28 height 28
checkbox input "true"
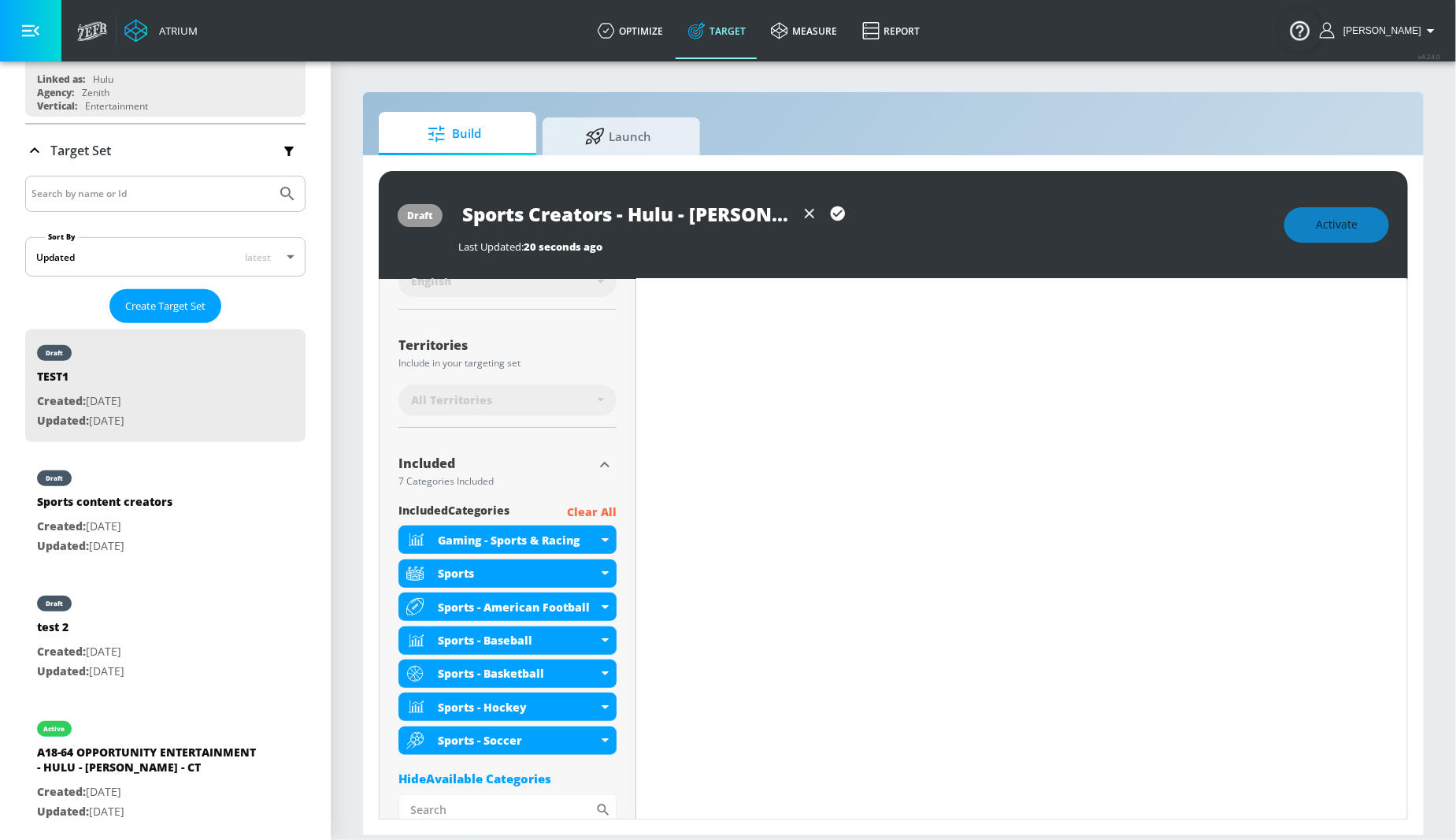
scroll to position [0, 0]
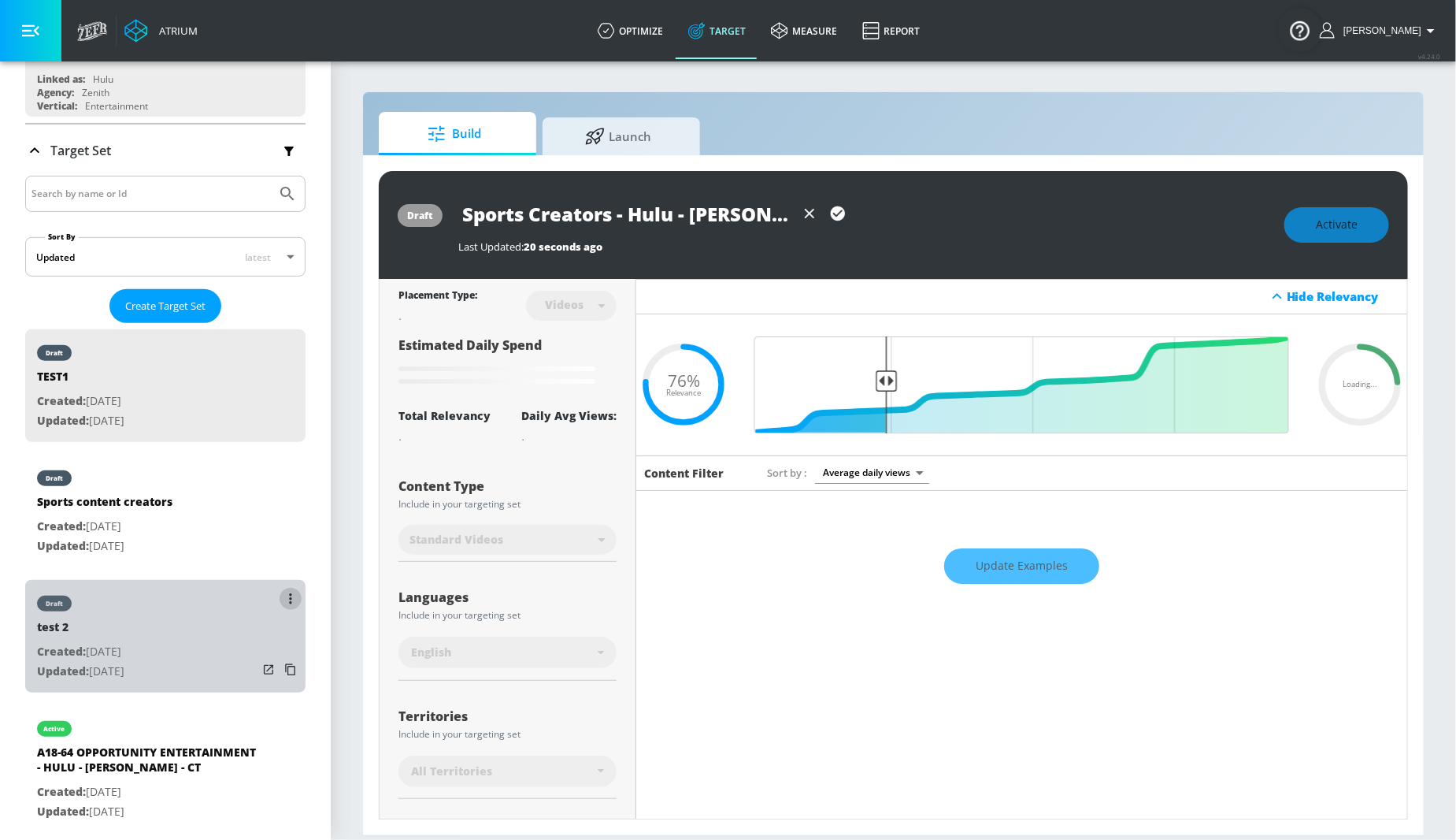
click at [286, 596] on button "list of Target Set" at bounding box center [291, 599] width 22 height 22
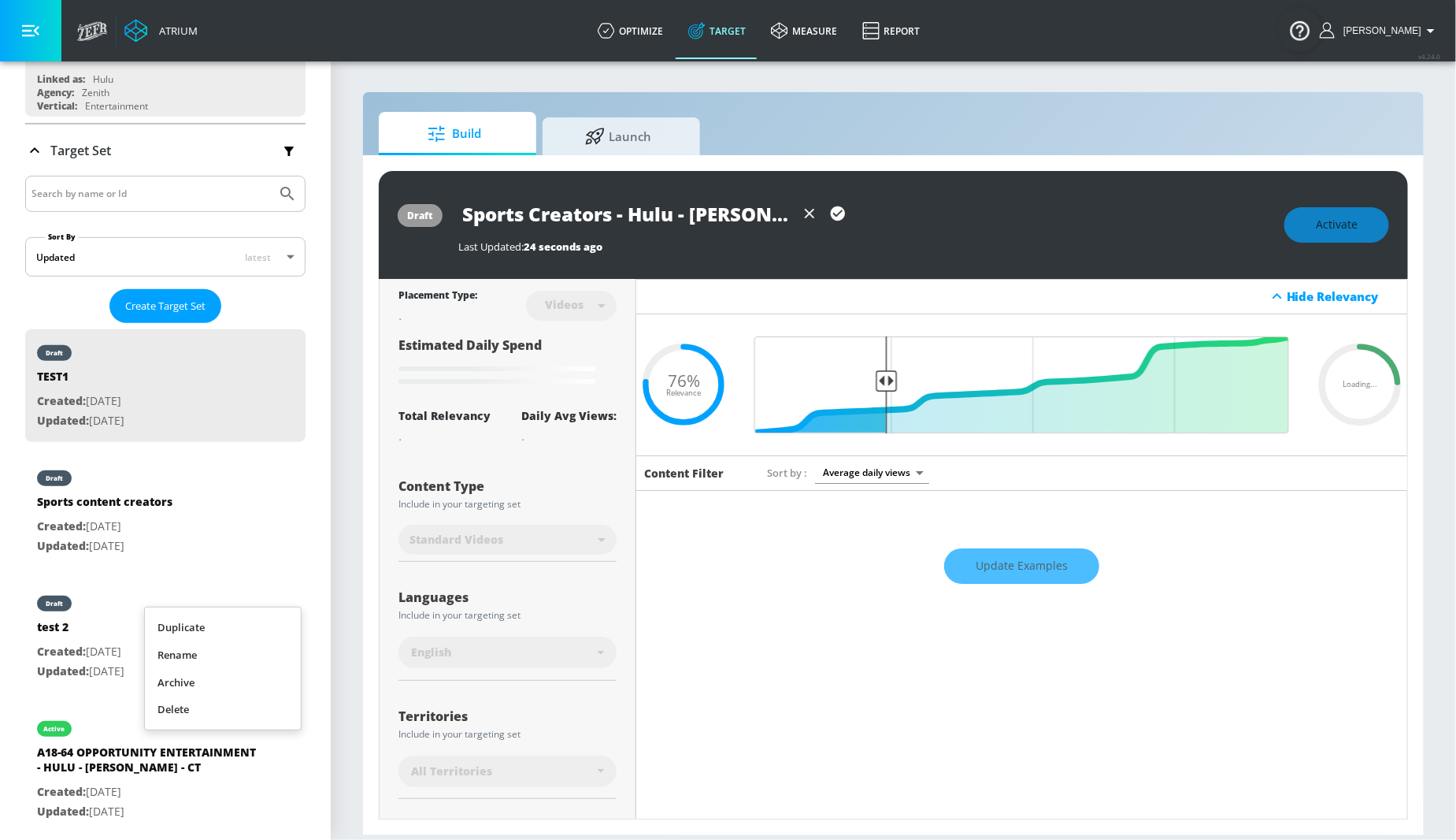
click at [214, 710] on li "Delete" at bounding box center [222, 710] width 156 height 27
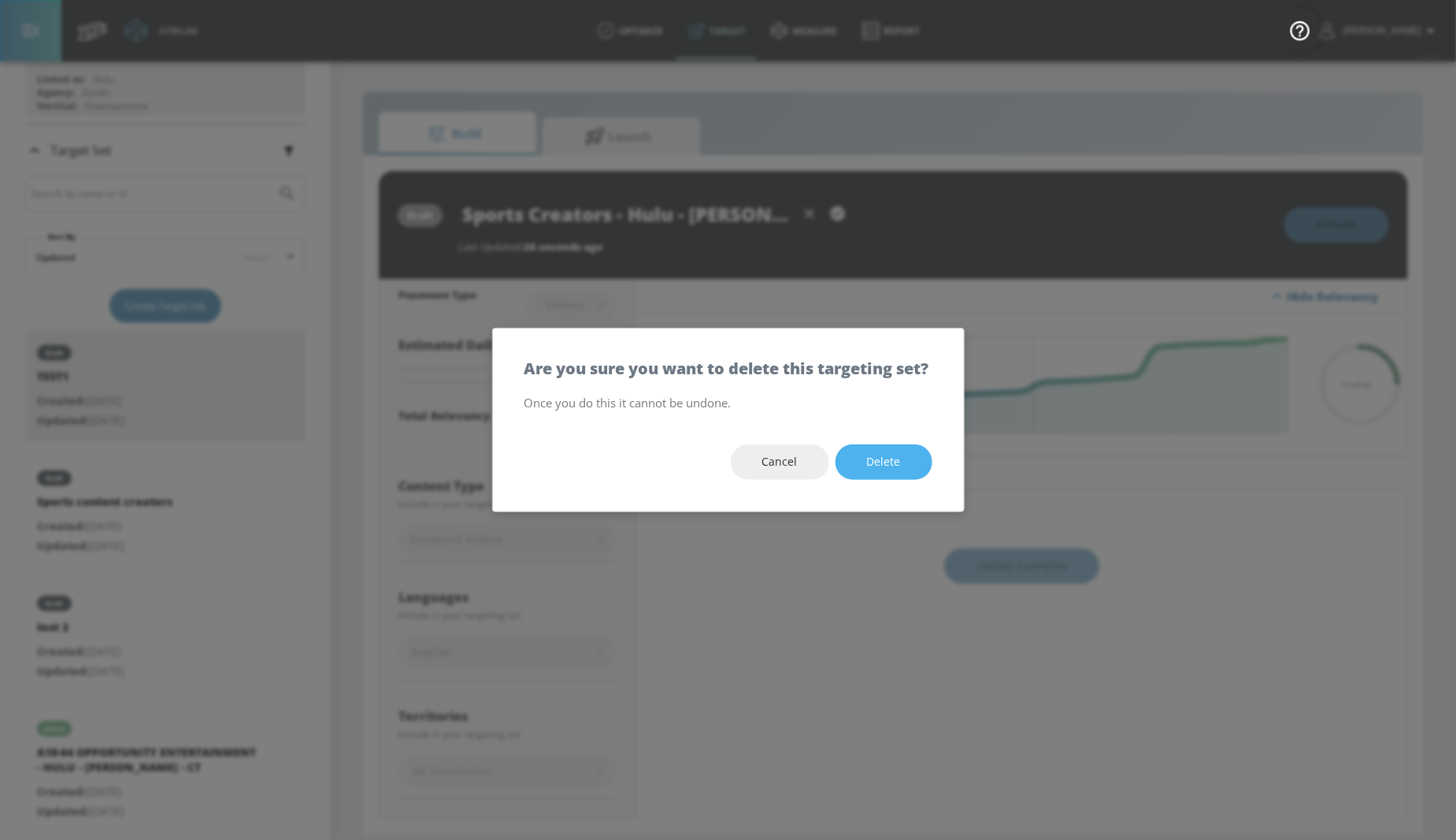
click at [869, 472] on span "Delete" at bounding box center [884, 461] width 34 height 20
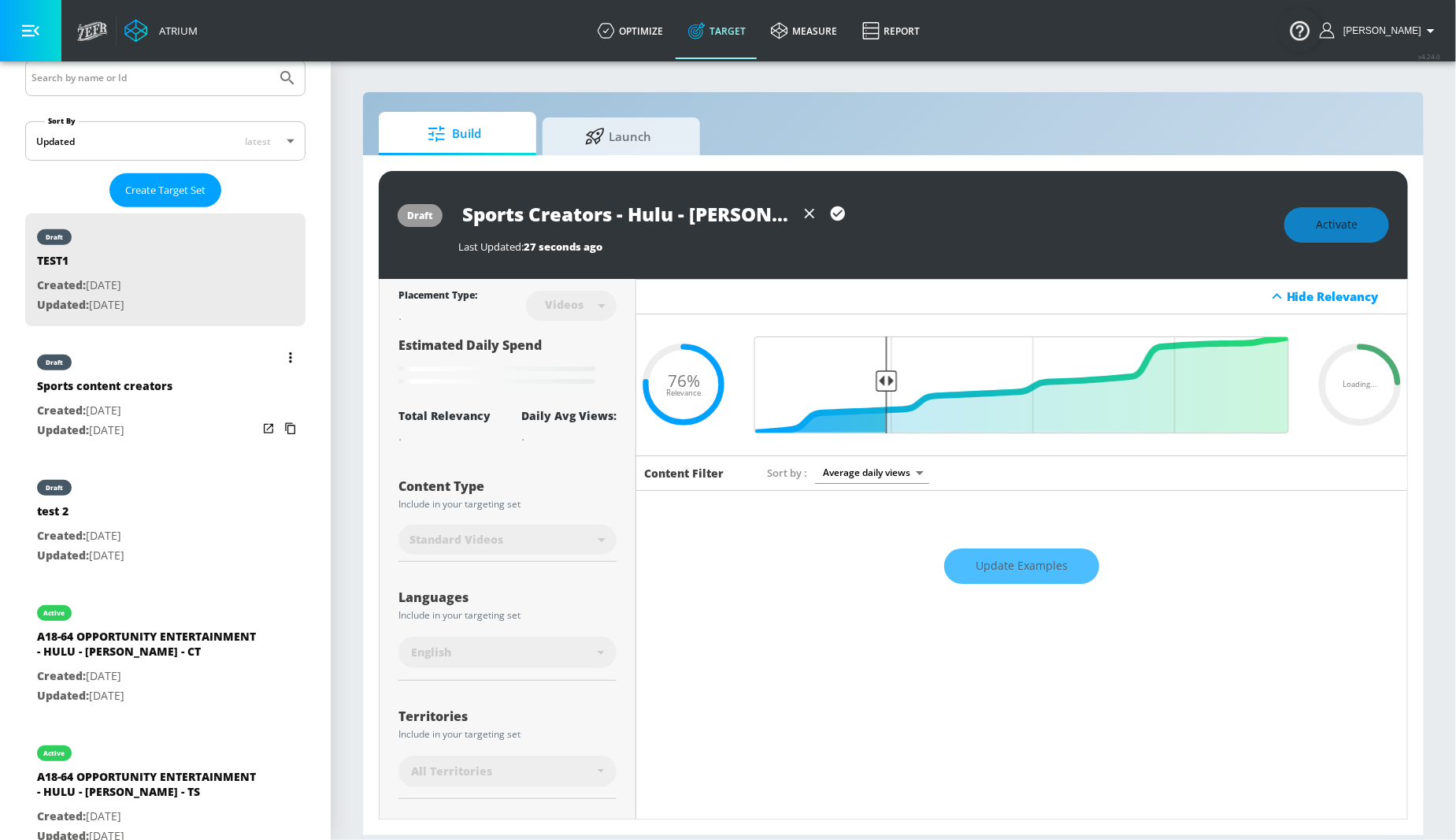
scroll to position [324, 0]
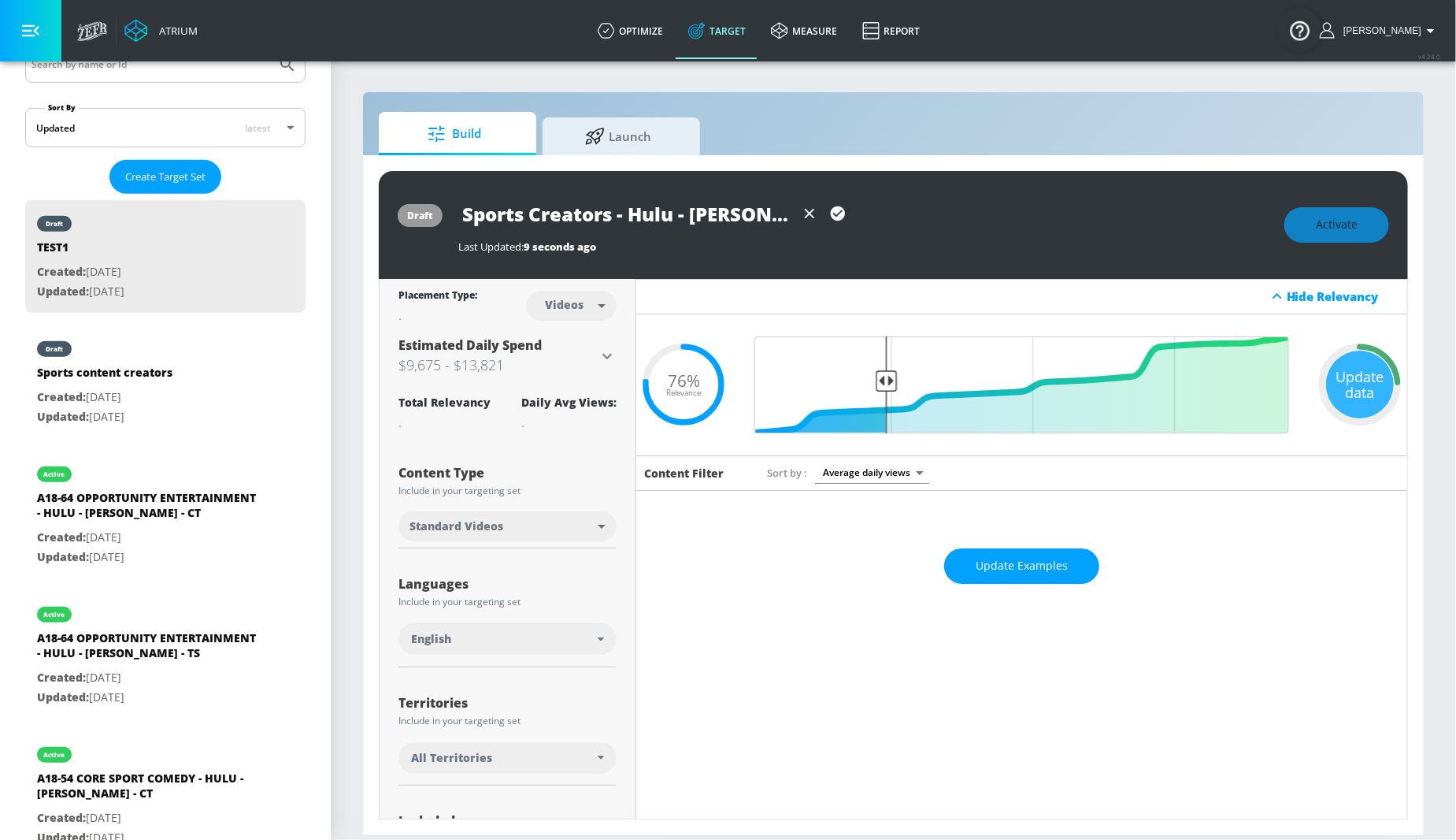
click at [602, 311] on body "Atrium optimize Target measure Report optimize Target measure Report v 4.24.0 […" at bounding box center [728, 420] width 1456 height 840
click at [582, 337] on div "Channels" at bounding box center [572, 339] width 57 height 16
type input "channels"
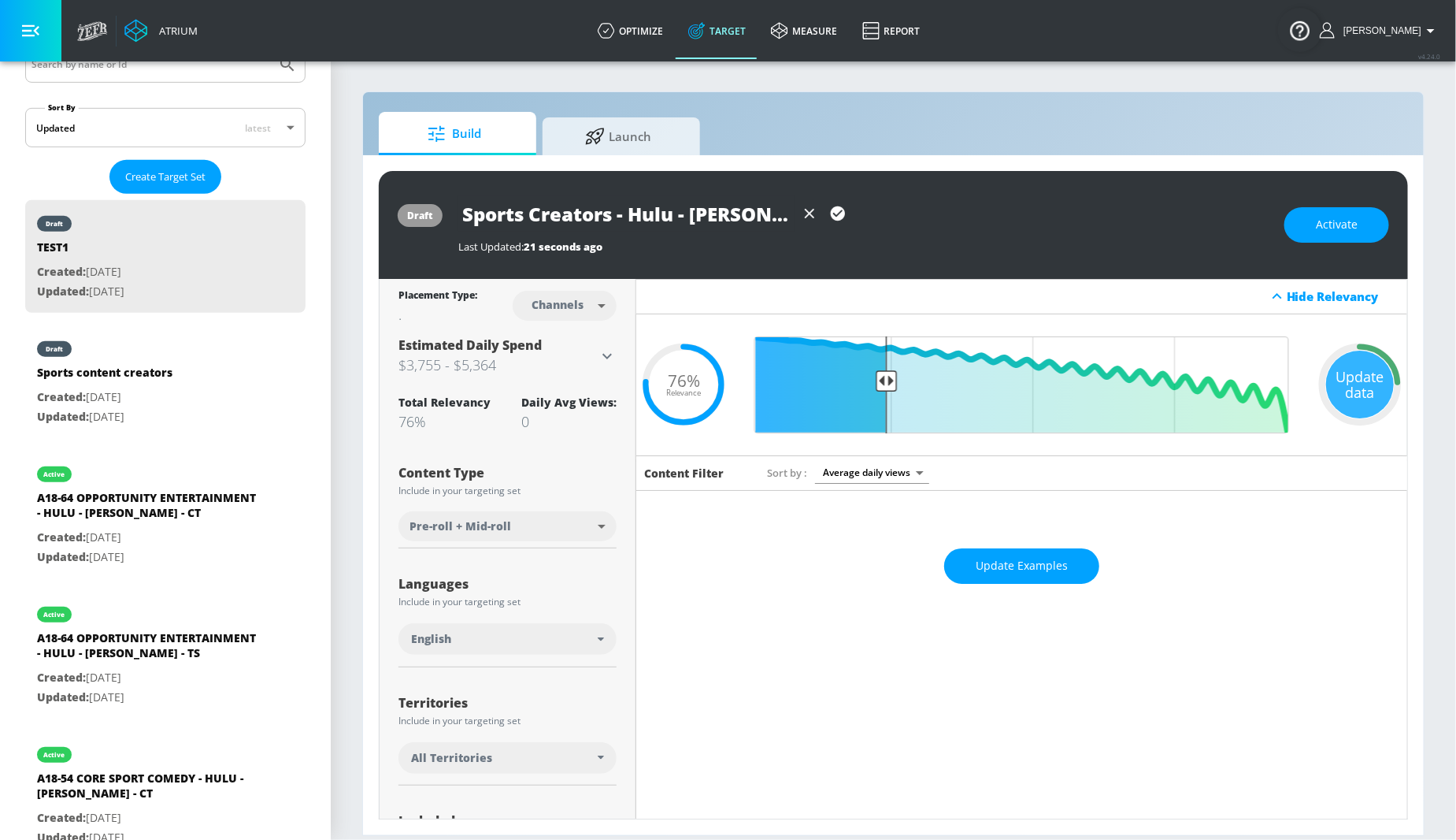
scroll to position [5, 0]
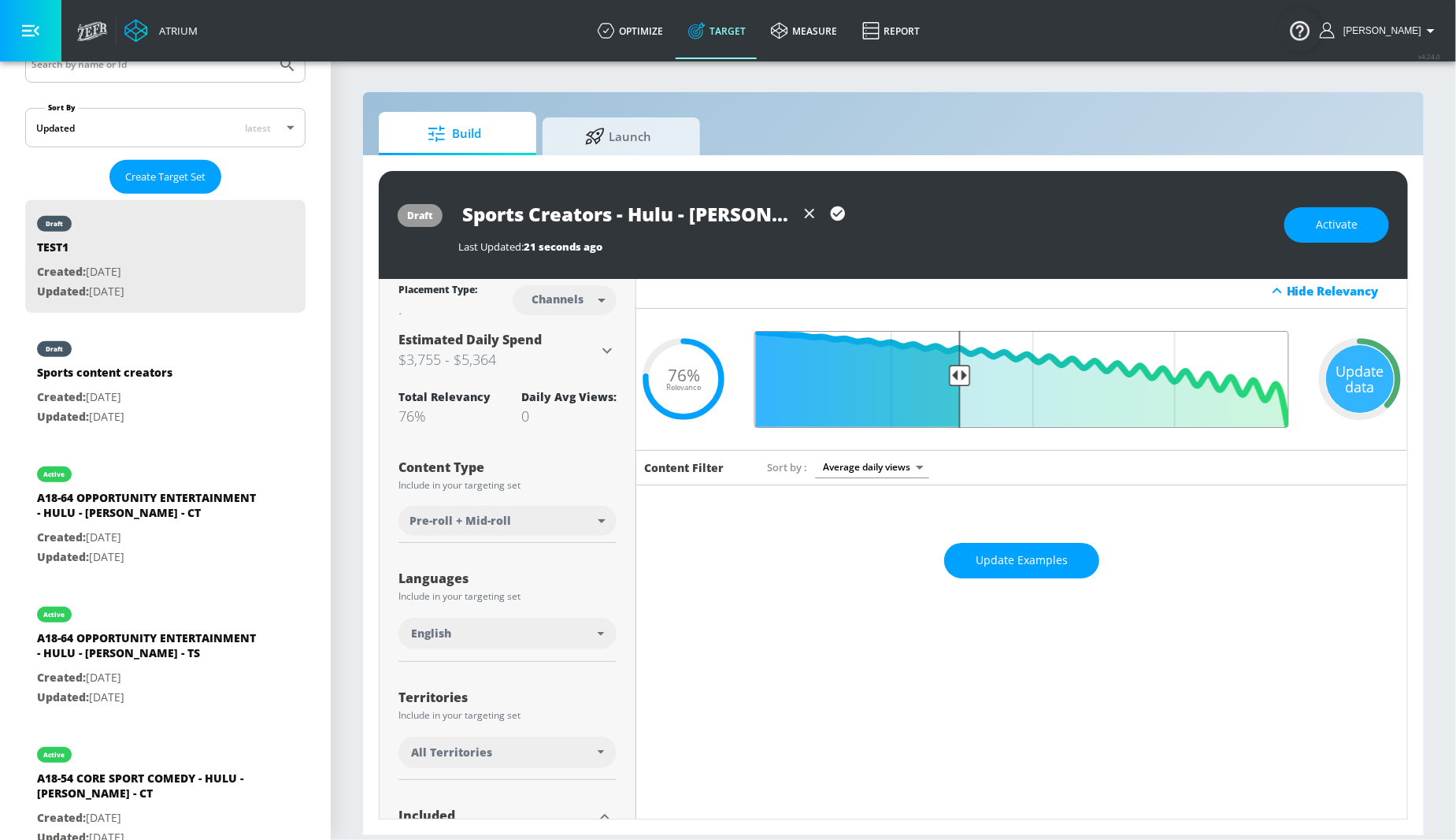
drag, startPoint x: 892, startPoint y: 379, endPoint x: 958, endPoint y: 378, distance: 66.0
type input "0.63"
click at [960, 378] on input "Final Threshold" at bounding box center [1022, 379] width 551 height 97
click at [1337, 220] on span "Activate" at bounding box center [1337, 224] width 42 height 20
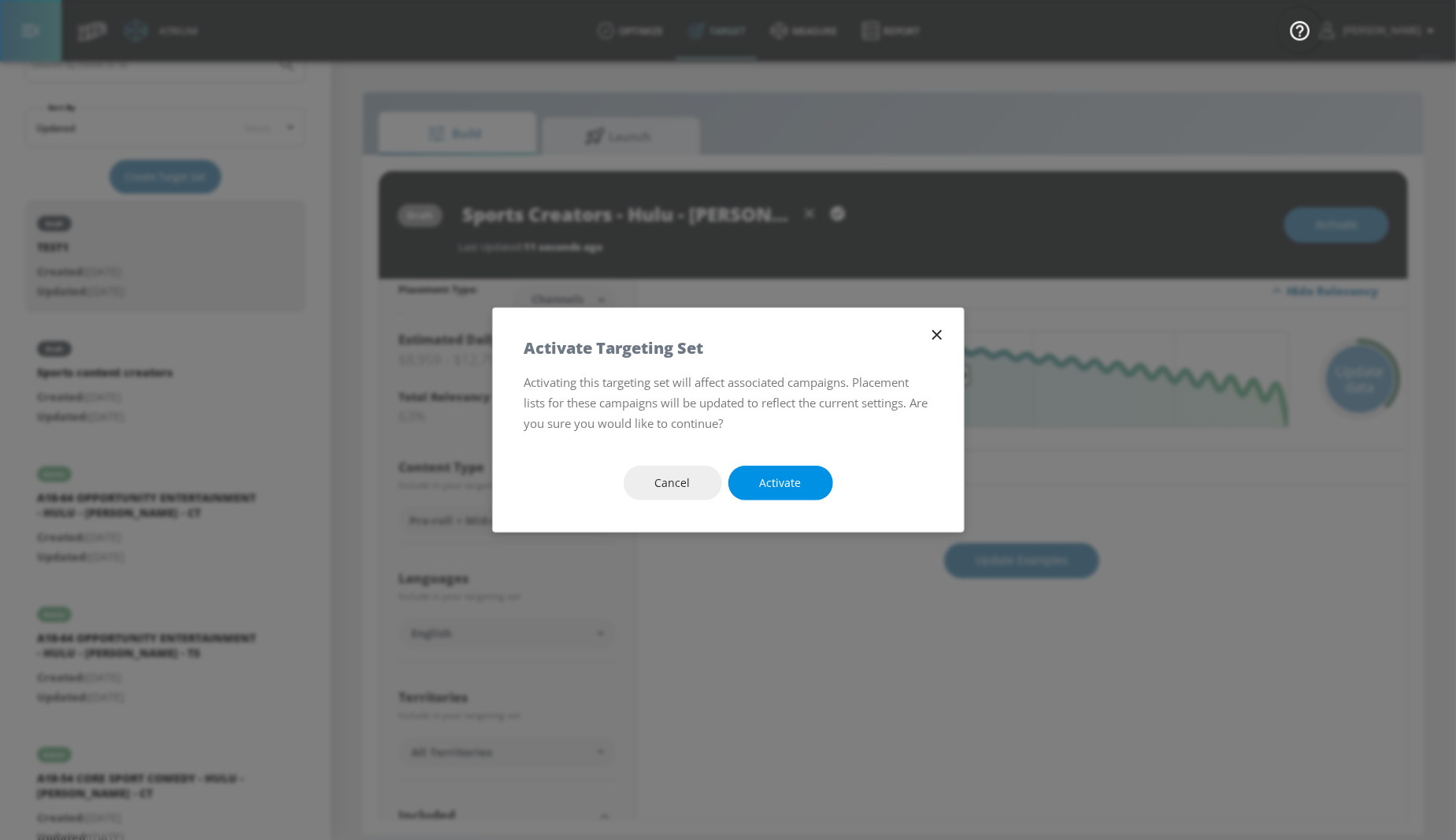
click at [759, 485] on button "Activate" at bounding box center [781, 484] width 105 height 36
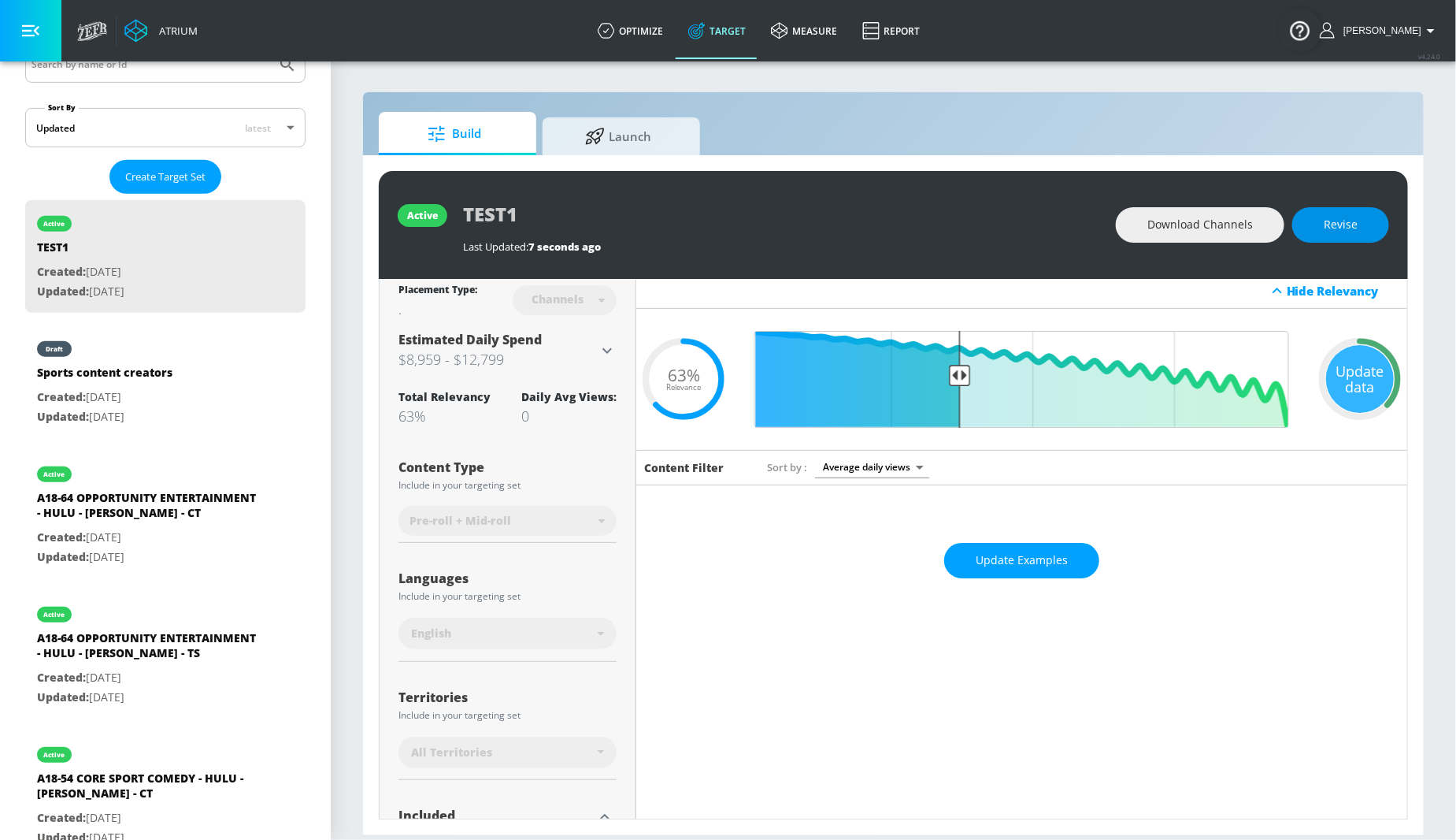
click at [1354, 235] on button "Revise" at bounding box center [1341, 225] width 97 height 36
type input "Sports Creators - Hulu - [PERSON_NAME] - CT"
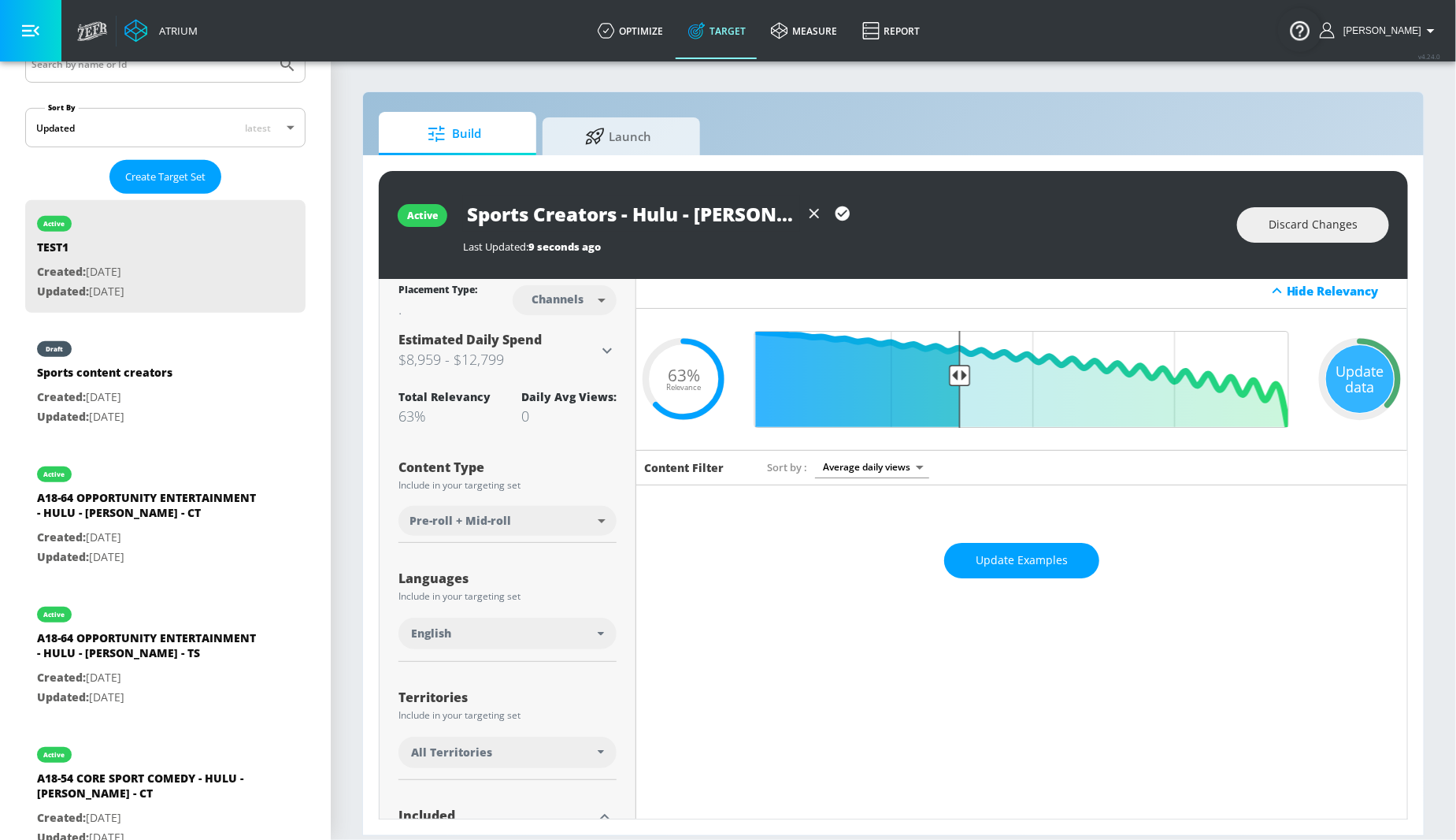
click at [842, 211] on icon "button" at bounding box center [842, 213] width 14 height 14
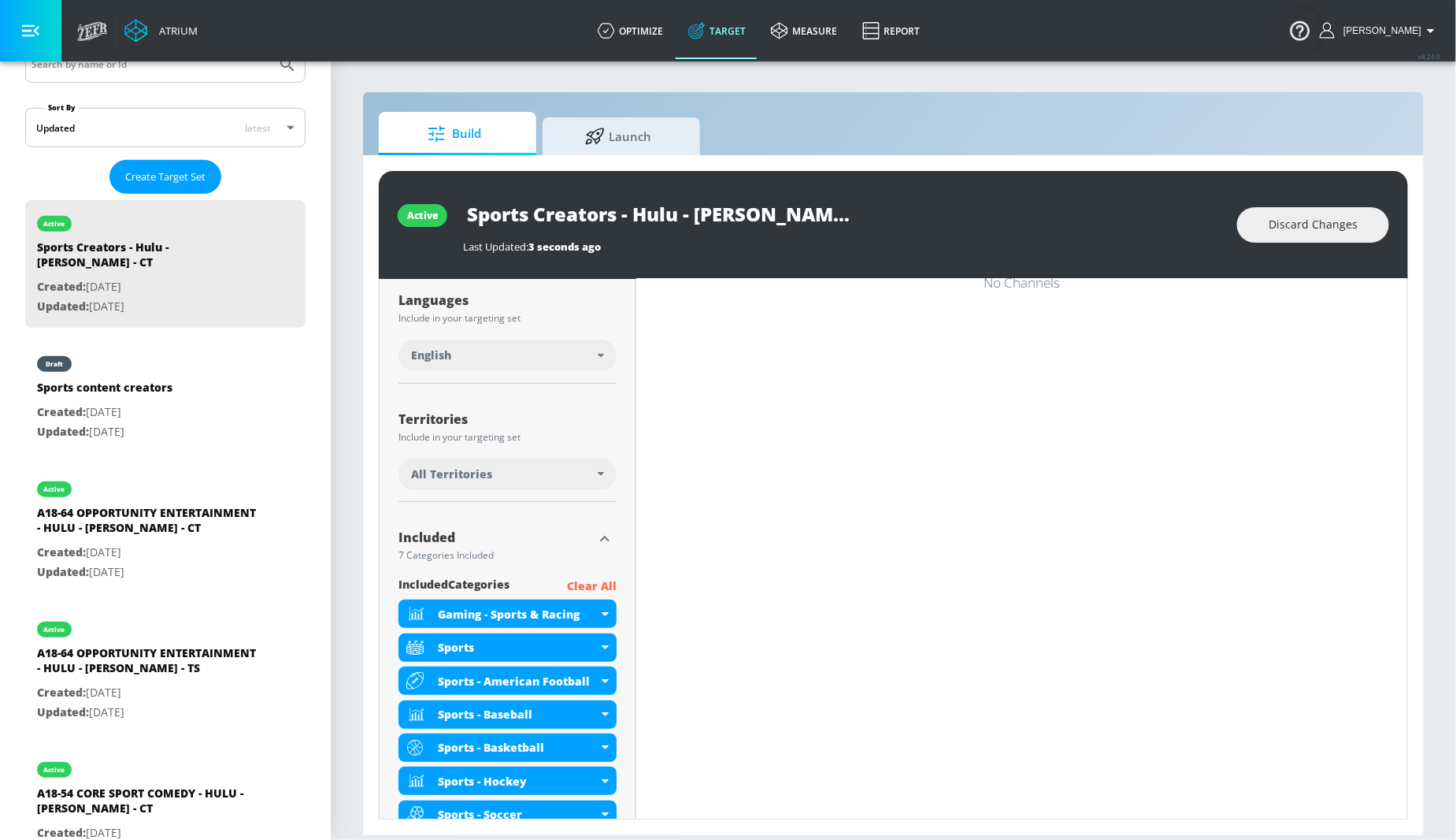
scroll to position [0, 0]
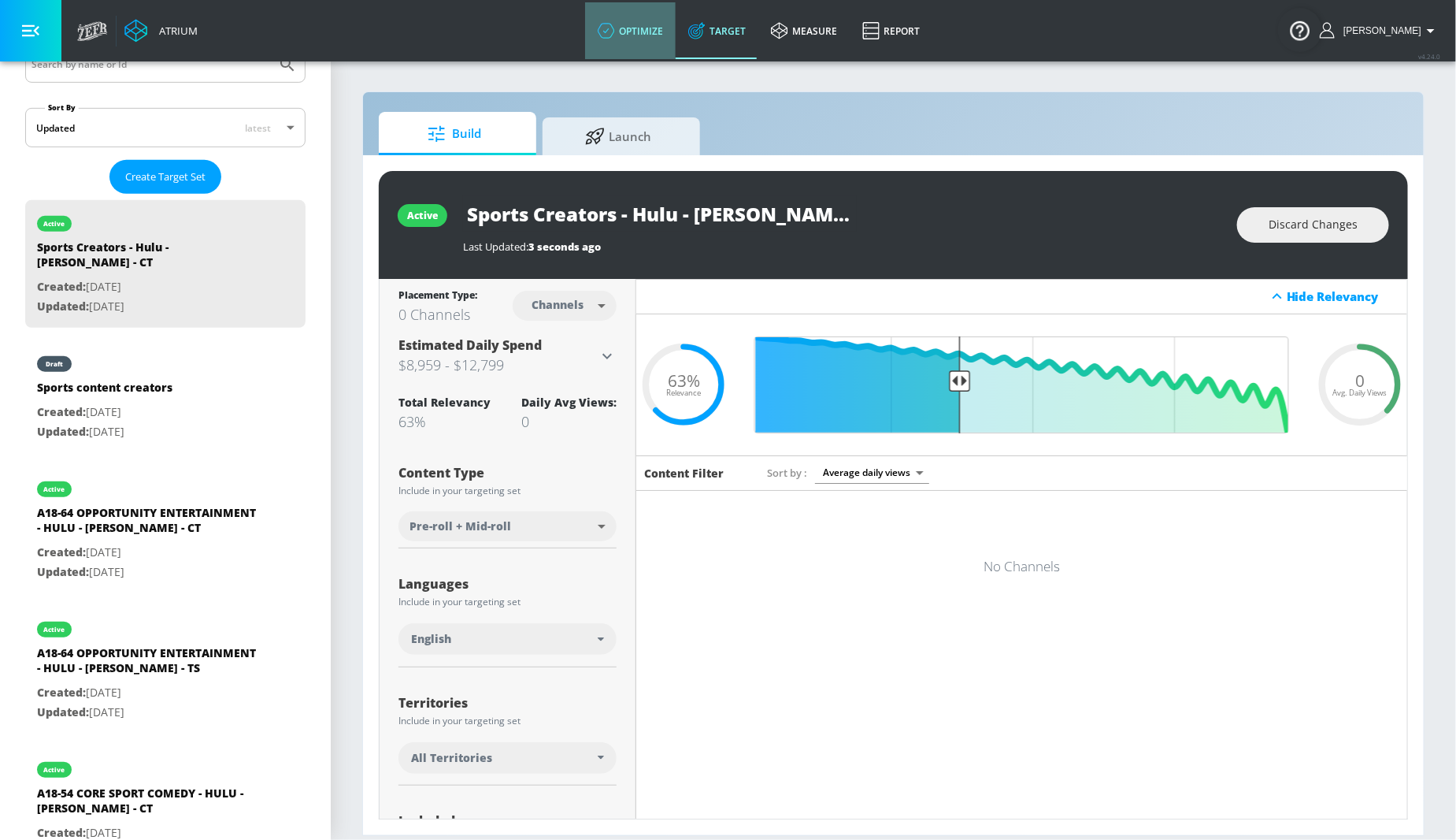
click at [641, 27] on link "optimize" at bounding box center [631, 31] width 90 height 57
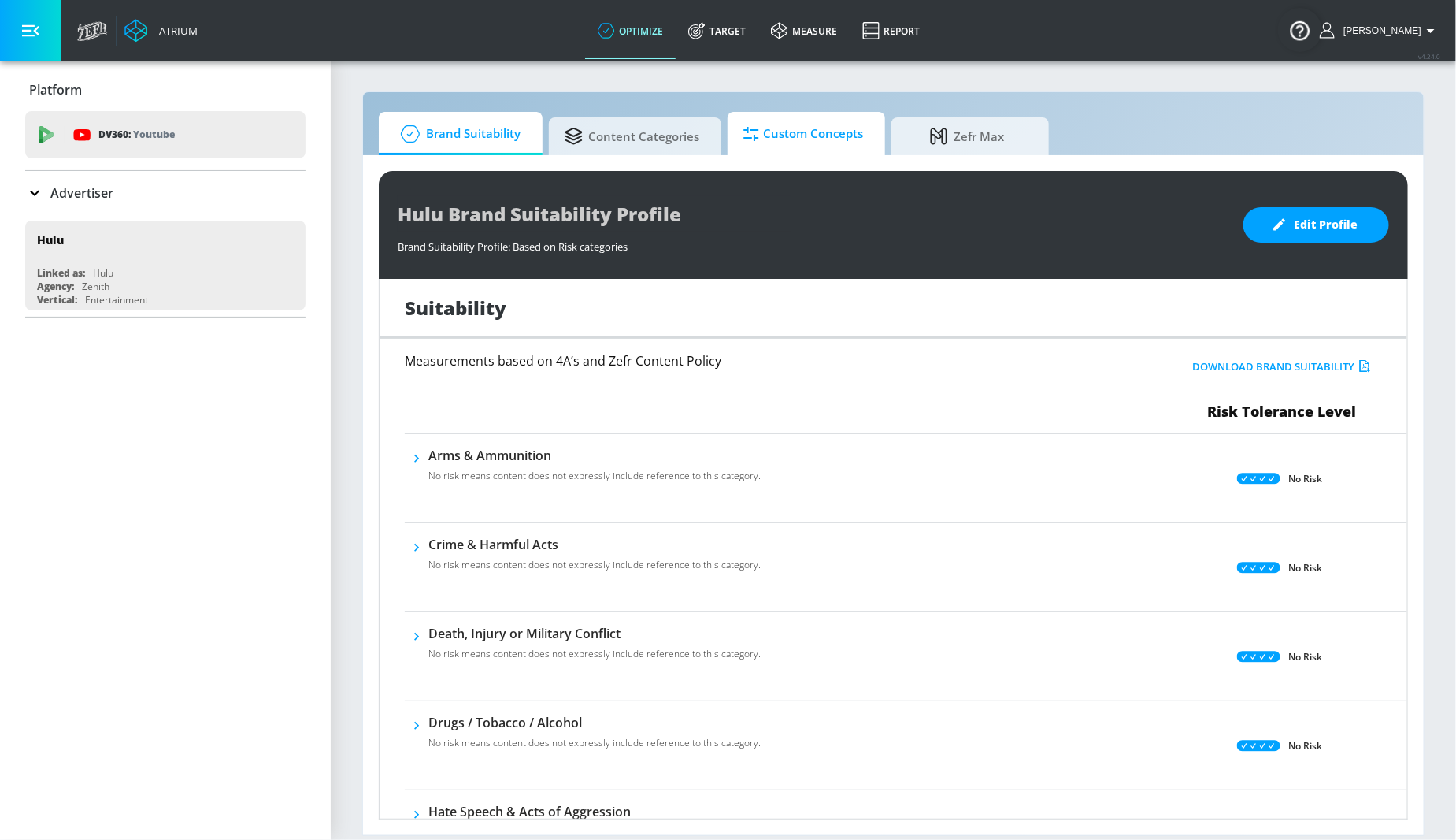
click at [792, 124] on span "Custom Concepts" at bounding box center [803, 134] width 119 height 38
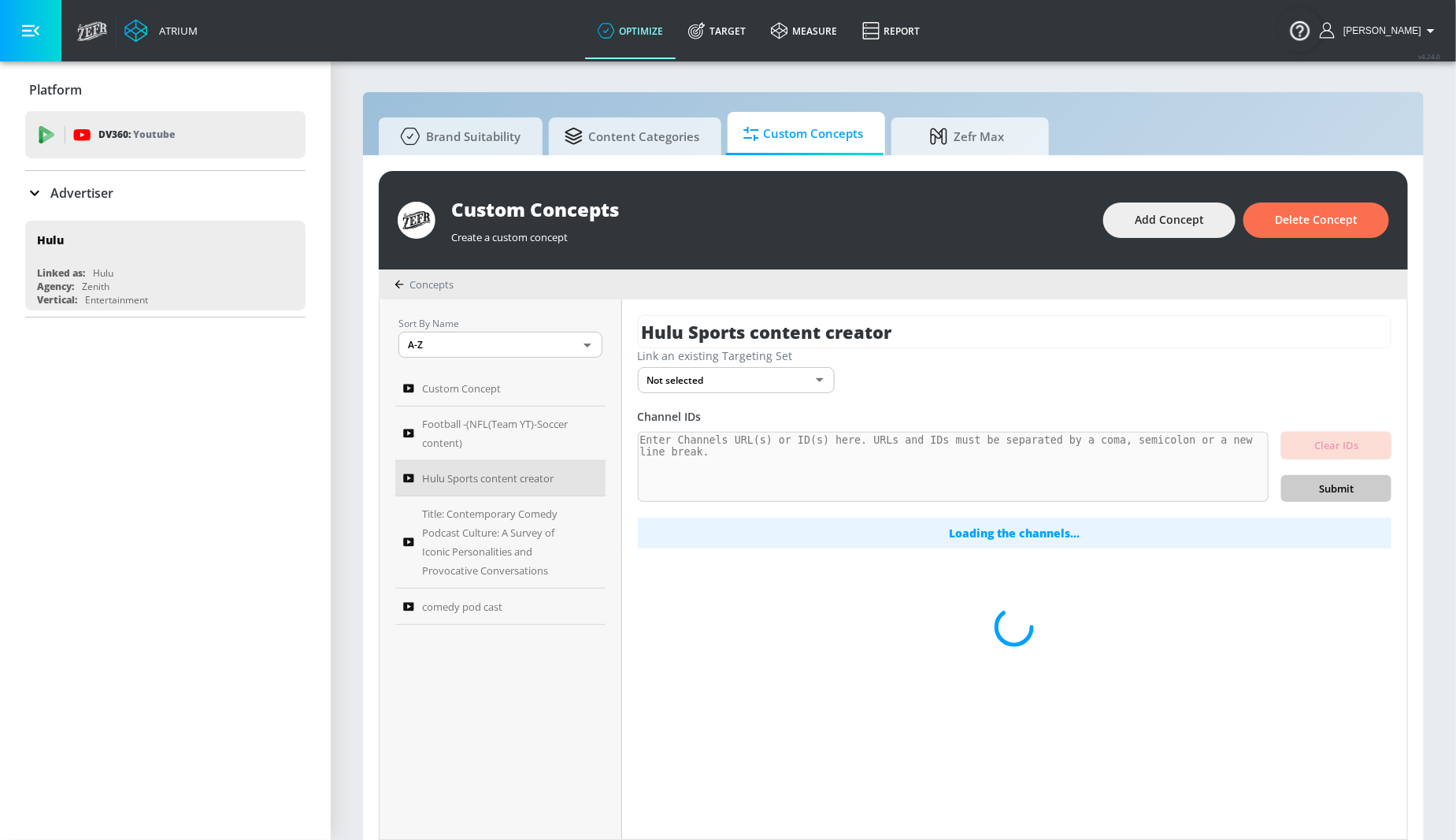
click at [720, 387] on body "Atrium optimize Target measure Report optimize Target measure Report v 4.24.0 […" at bounding box center [728, 428] width 1456 height 856
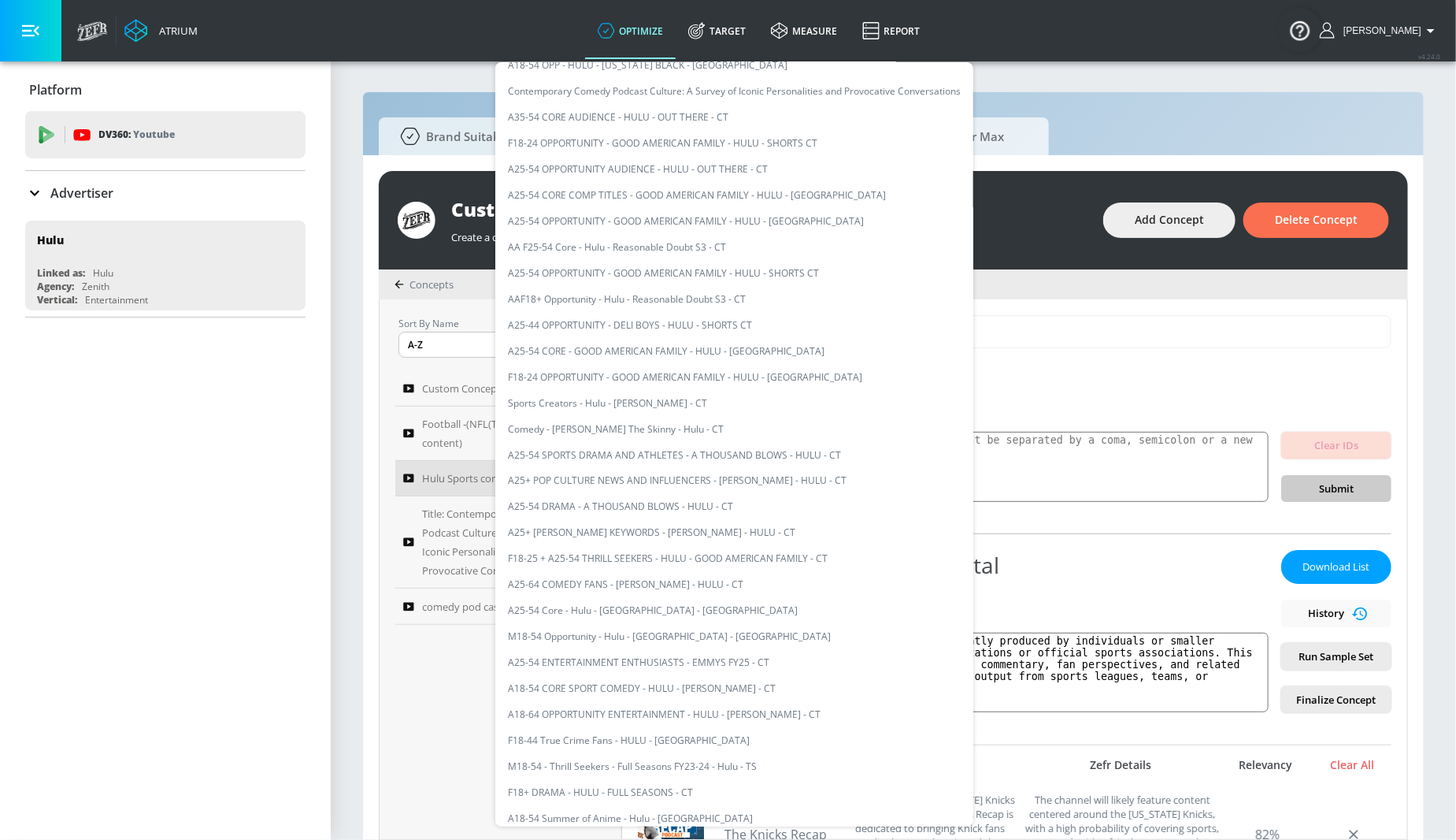
scroll to position [1063, 0]
click at [679, 395] on li "Sports Creators - Hulu - [PERSON_NAME] - CT" at bounding box center [734, 397] width 478 height 26
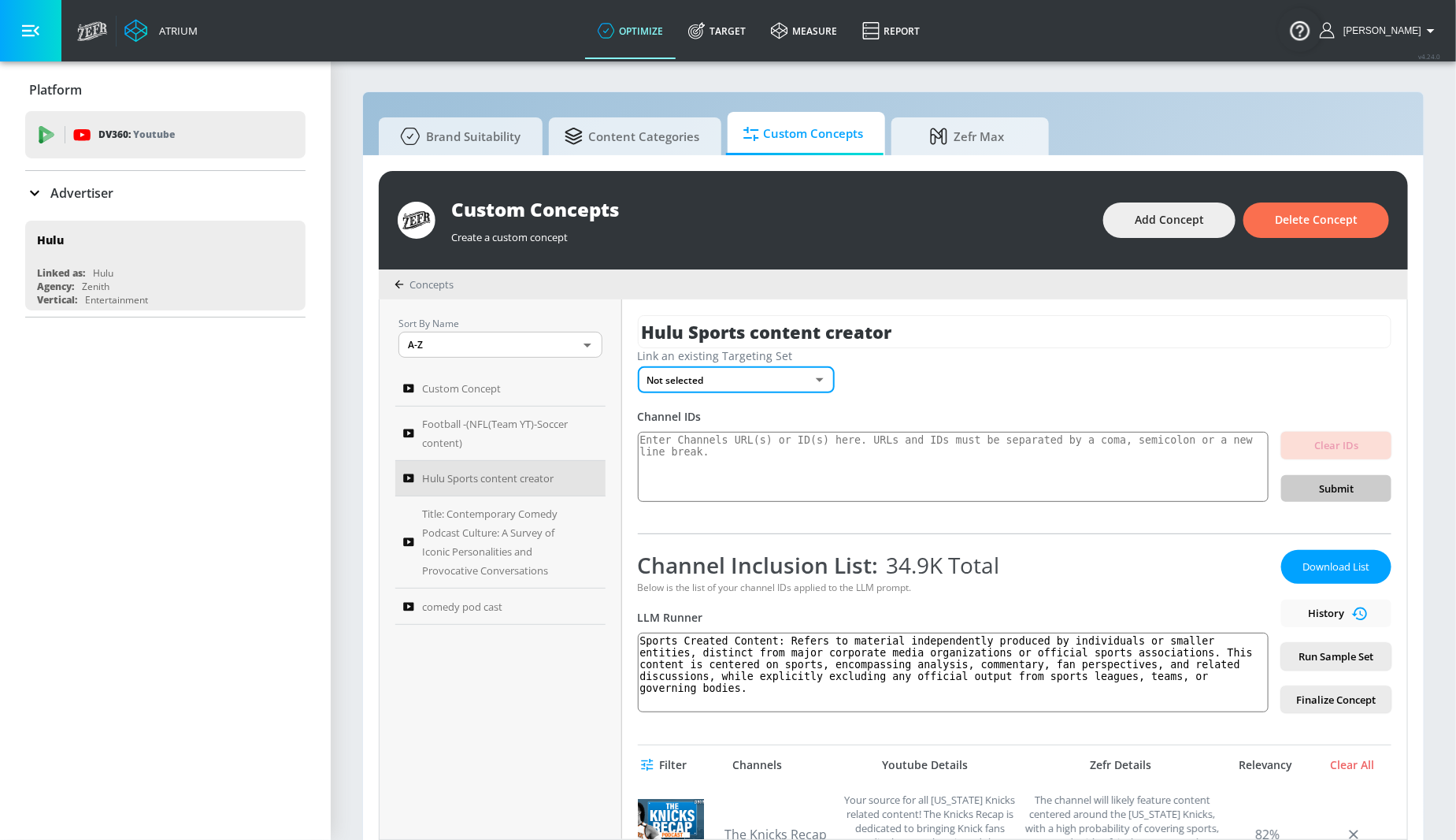
type input "e44781ef-ddc6-434a-9b4b-74b351ddbd38"
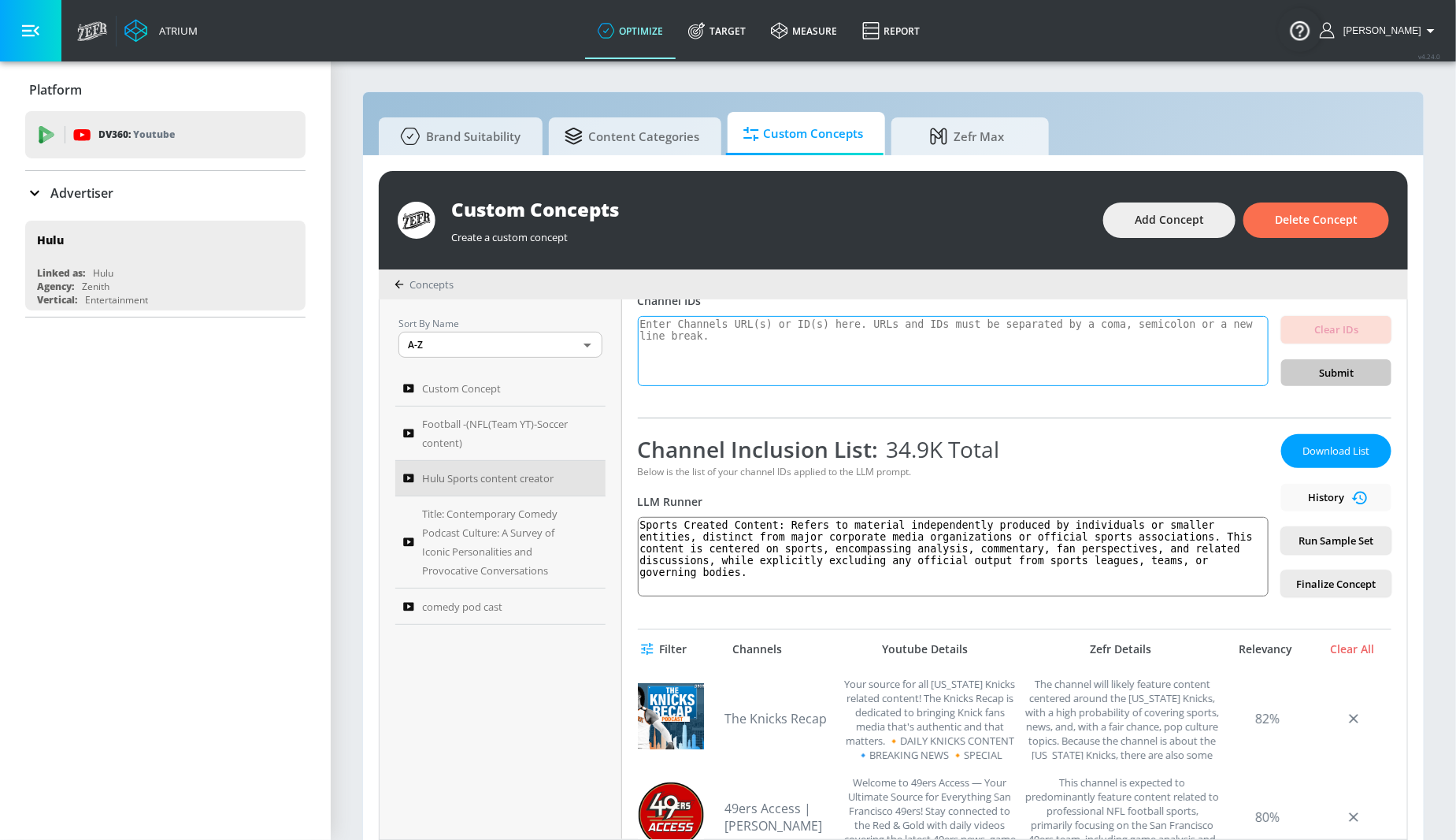
scroll to position [119, 0]
click at [1306, 575] on span "Finalize Concept" at bounding box center [1337, 582] width 85 height 18
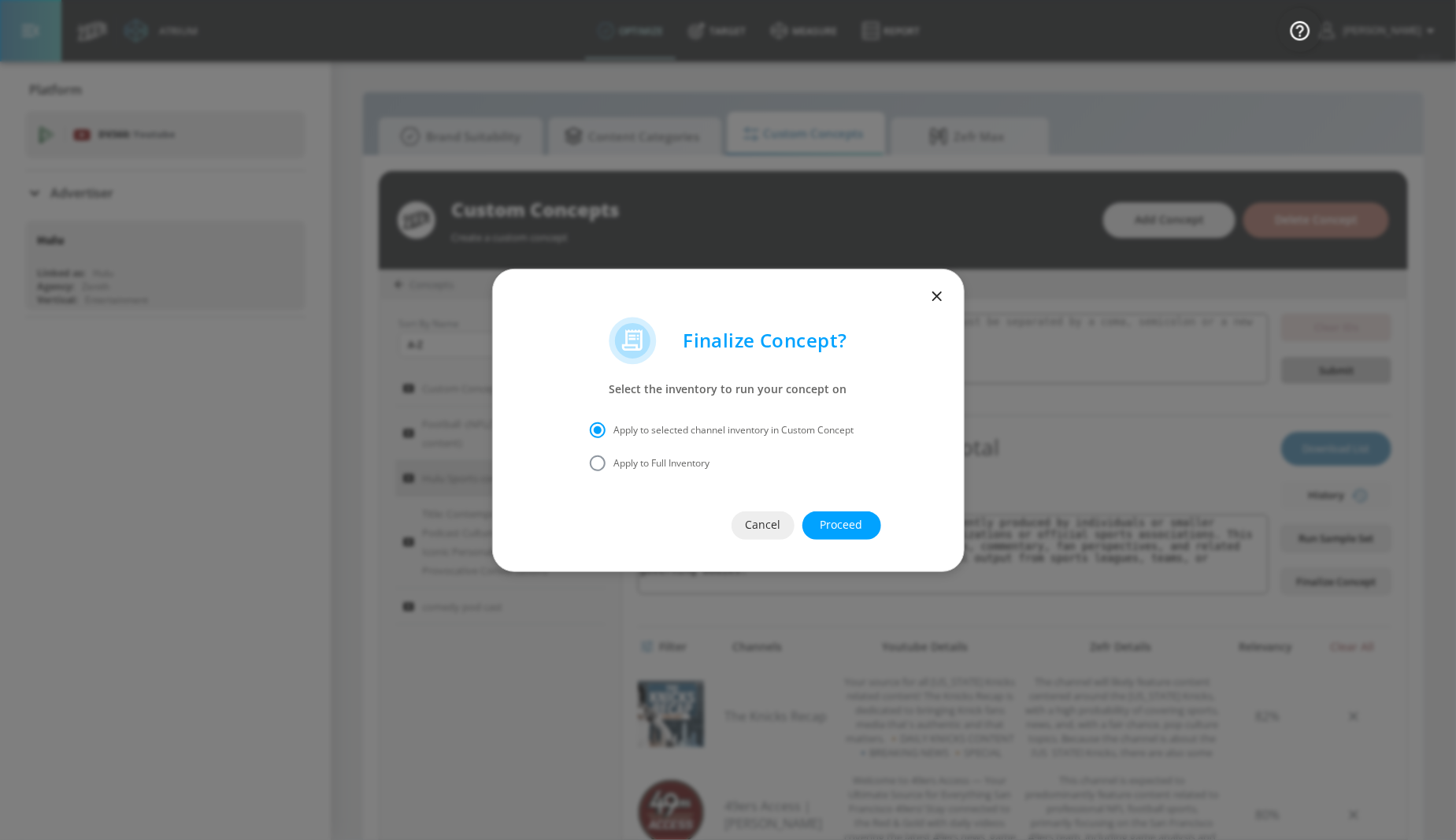
click at [637, 461] on span "Apply to Full Inventory" at bounding box center [662, 463] width 96 height 14
click at [615, 461] on input "Apply to Full Inventory" at bounding box center [598, 463] width 33 height 33
radio input "true"
click at [843, 523] on span "Proceed" at bounding box center [841, 524] width 15 height 20
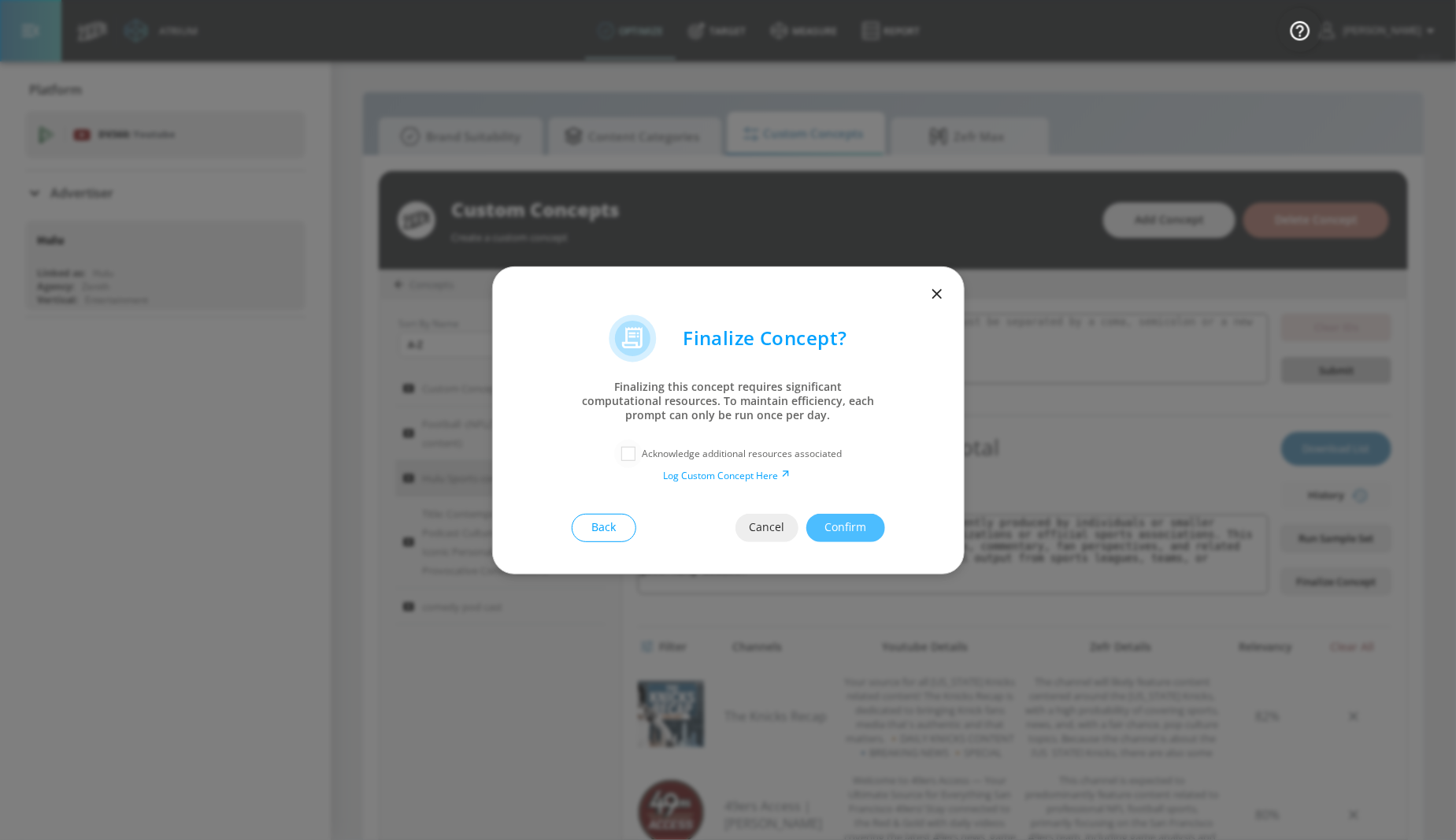
drag, startPoint x: 627, startPoint y: 448, endPoint x: 630, endPoint y: 458, distance: 10.4
click at [629, 458] on input "checkbox" at bounding box center [628, 454] width 28 height 28
click at [630, 458] on input "checkbox" at bounding box center [628, 454] width 28 height 28
checkbox input "true"
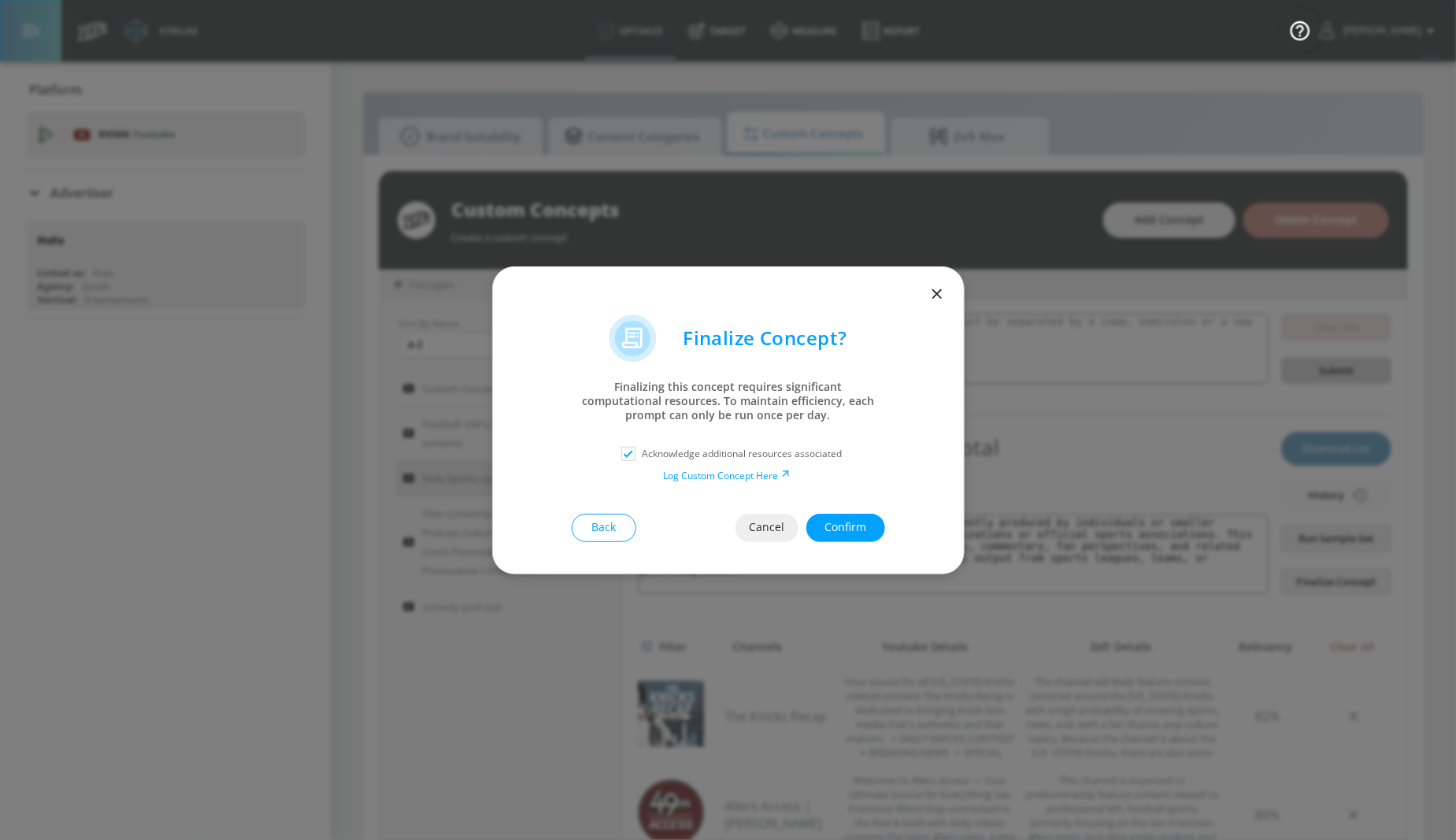
click at [838, 525] on span "Confirm" at bounding box center [846, 527] width 15 height 20
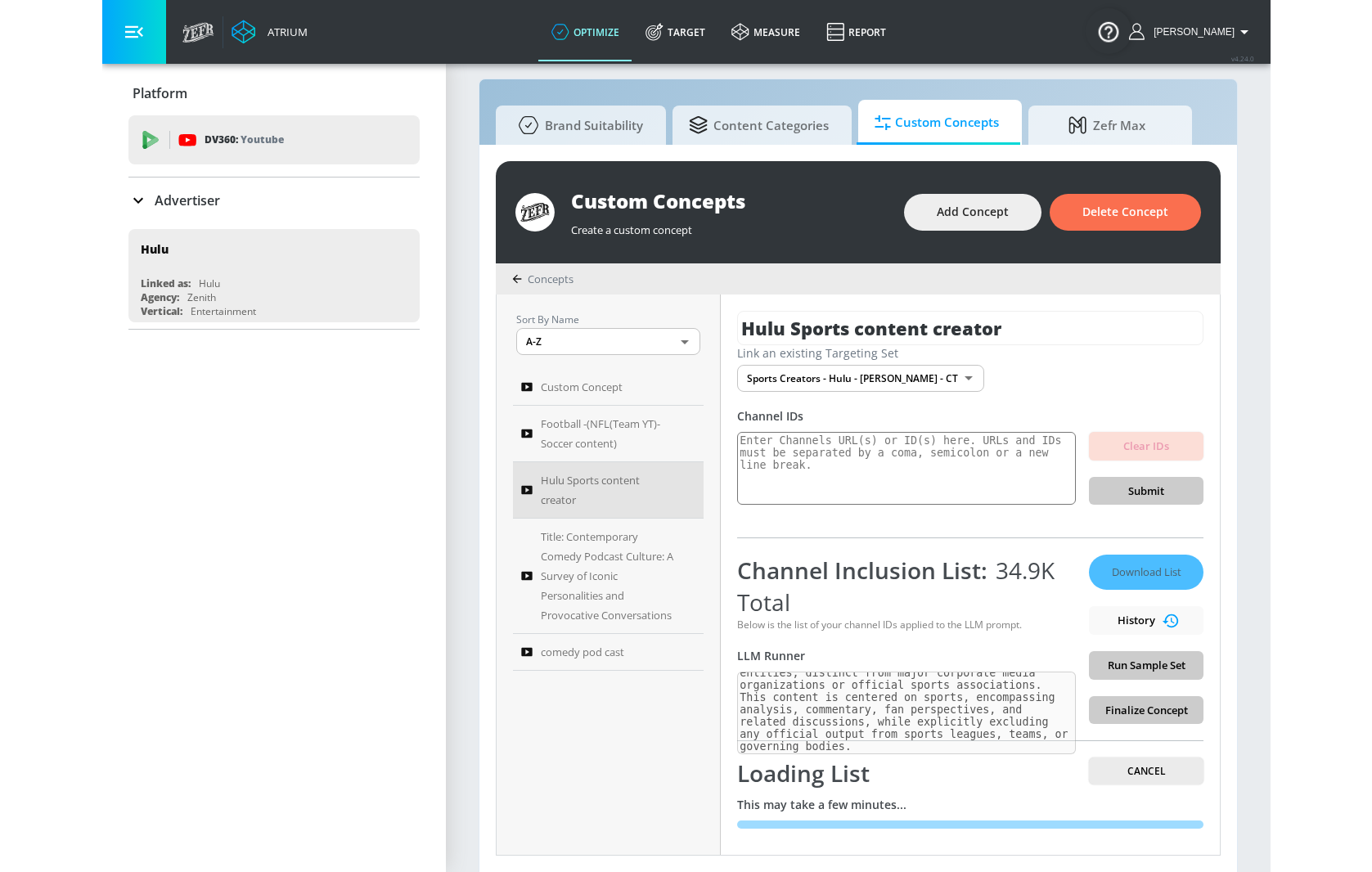
scroll to position [0, 0]
